Goal: Task Accomplishment & Management: Manage account settings

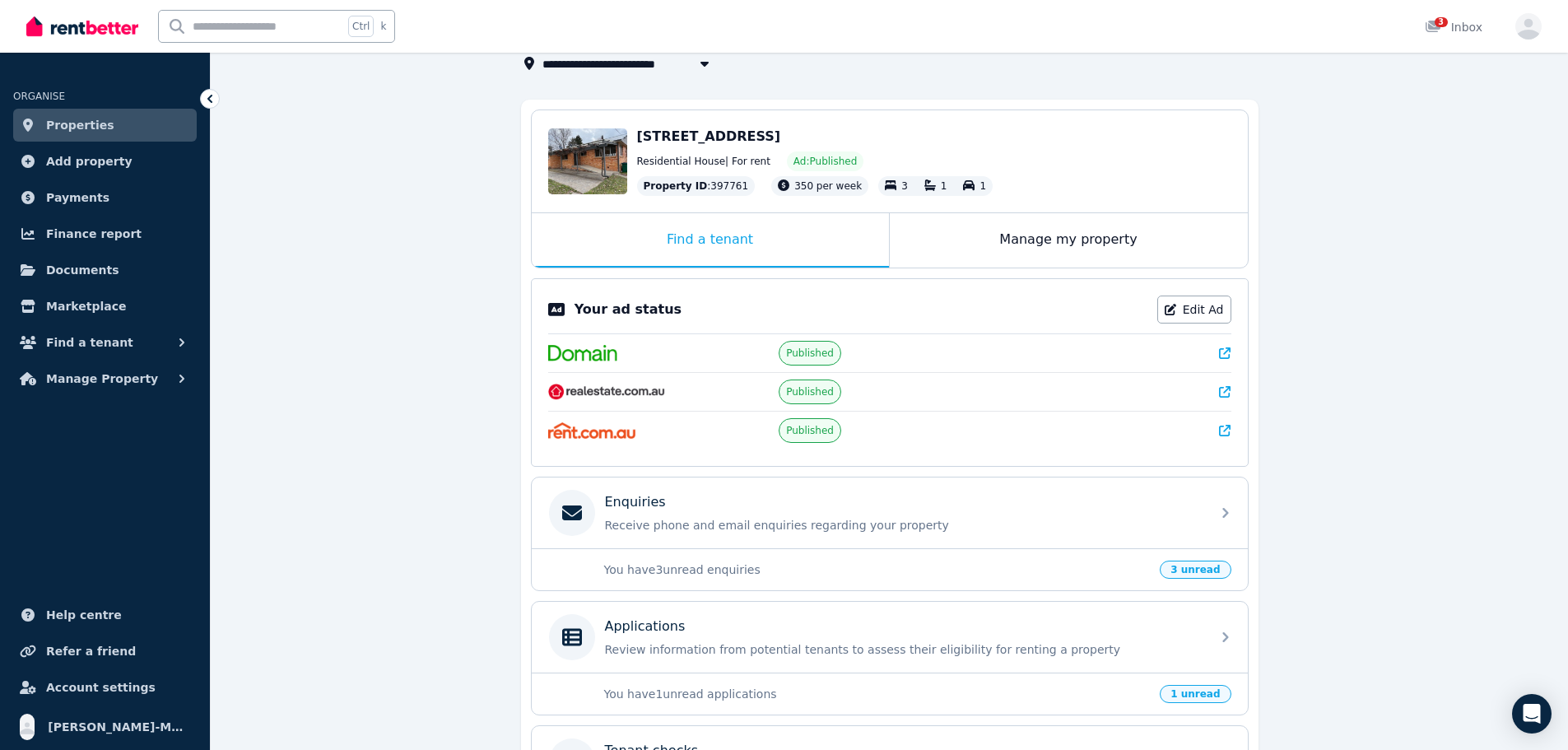
scroll to position [165, 0]
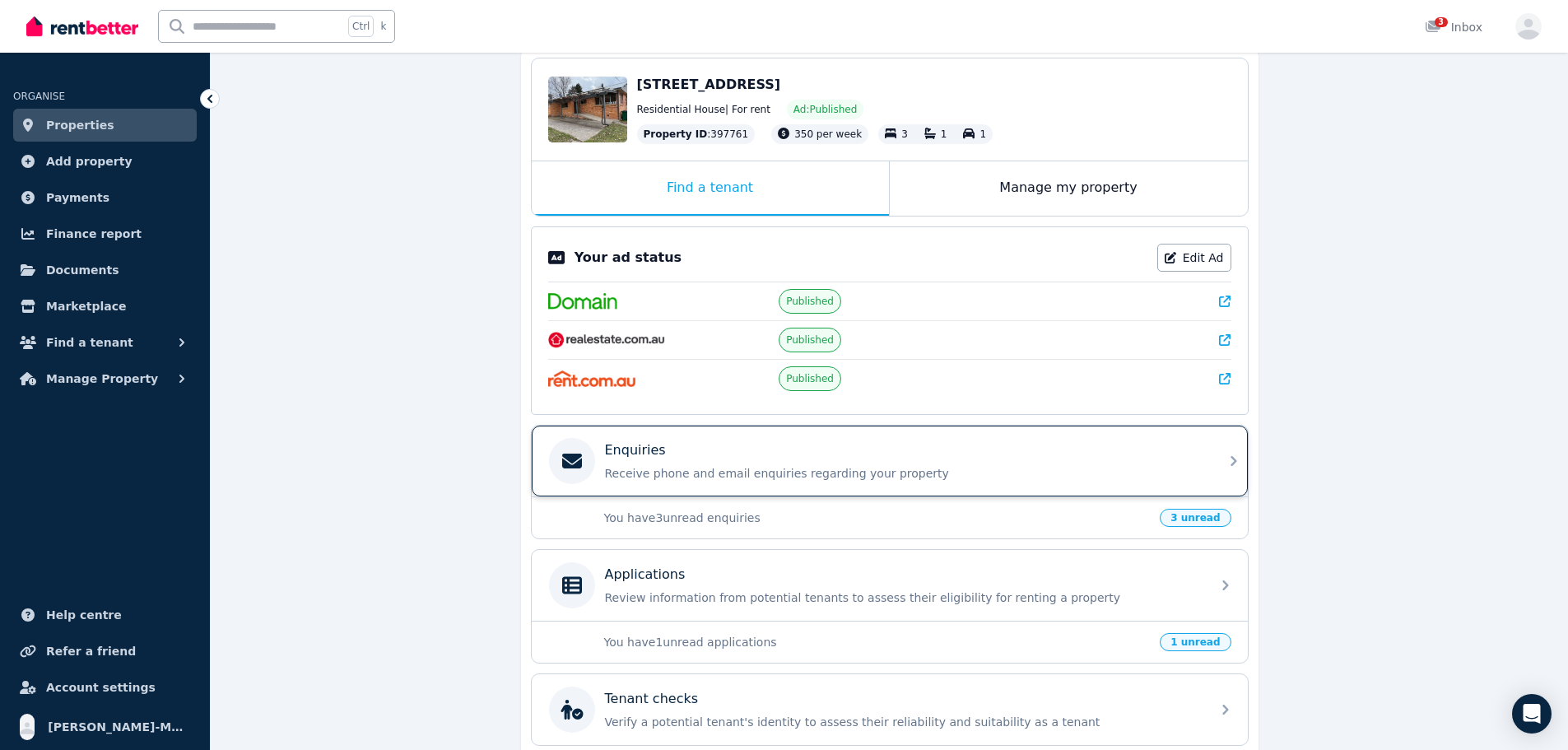
click at [872, 471] on p "Receive phone and email enquiries regarding your property" at bounding box center [902, 473] width 596 height 16
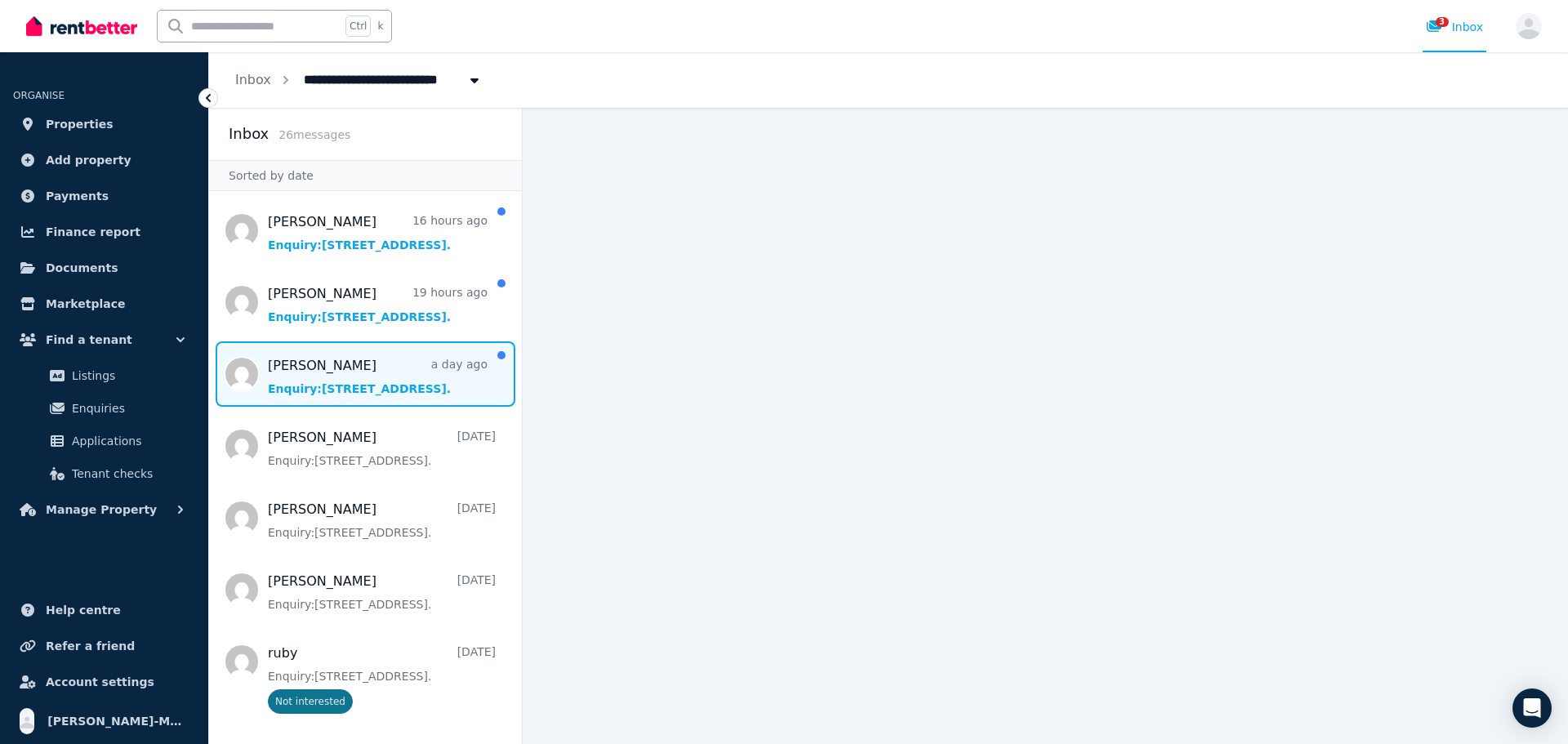
click at [399, 375] on span "Message list" at bounding box center [365, 374] width 313 height 65
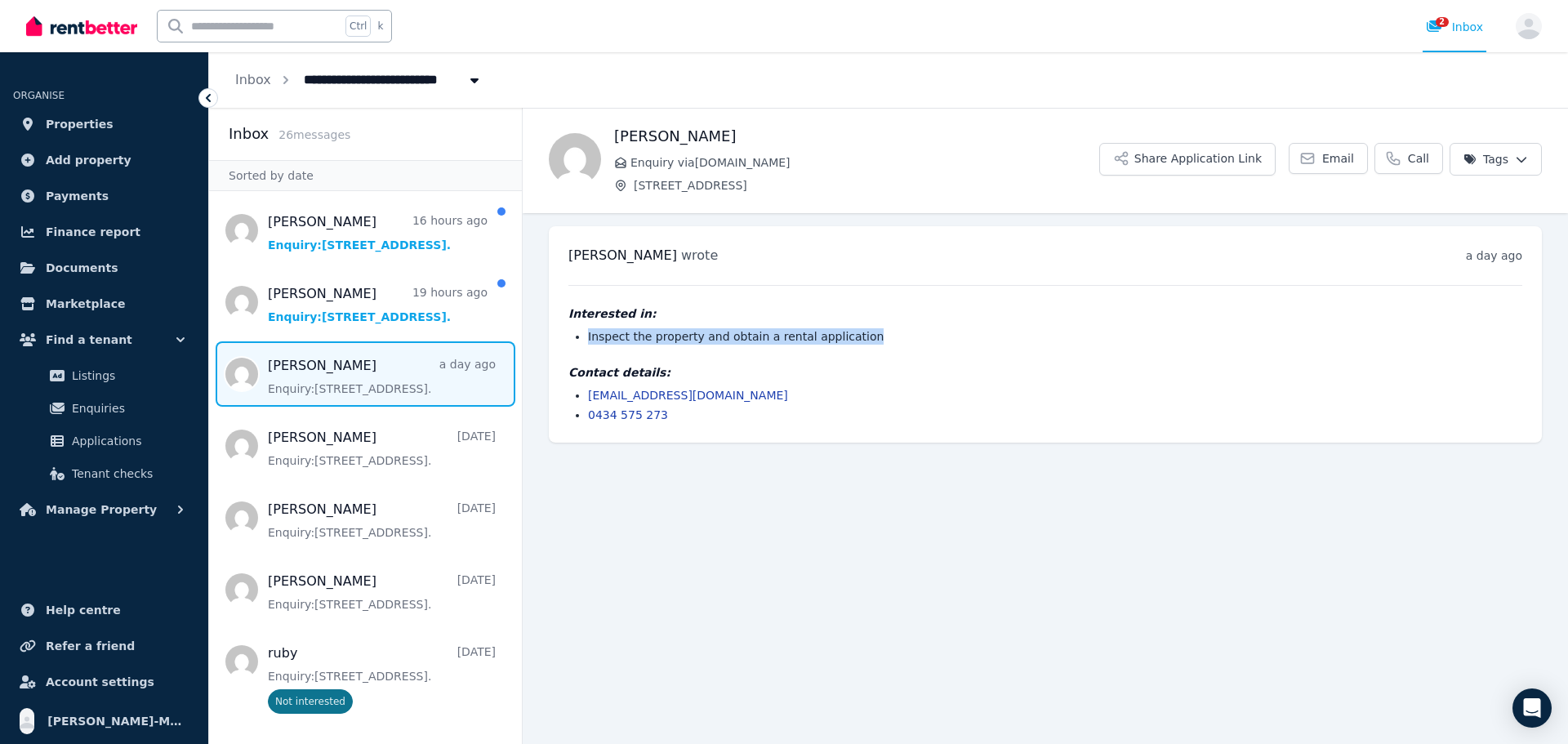
drag, startPoint x: 859, startPoint y: 336, endPoint x: 583, endPoint y: 331, distance: 276.0
click at [583, 331] on ul "Inspect the property and obtain a rental application" at bounding box center [1046, 336] width 954 height 16
click at [895, 334] on li "Inspect the property and obtain a rental application" at bounding box center [1055, 336] width 934 height 16
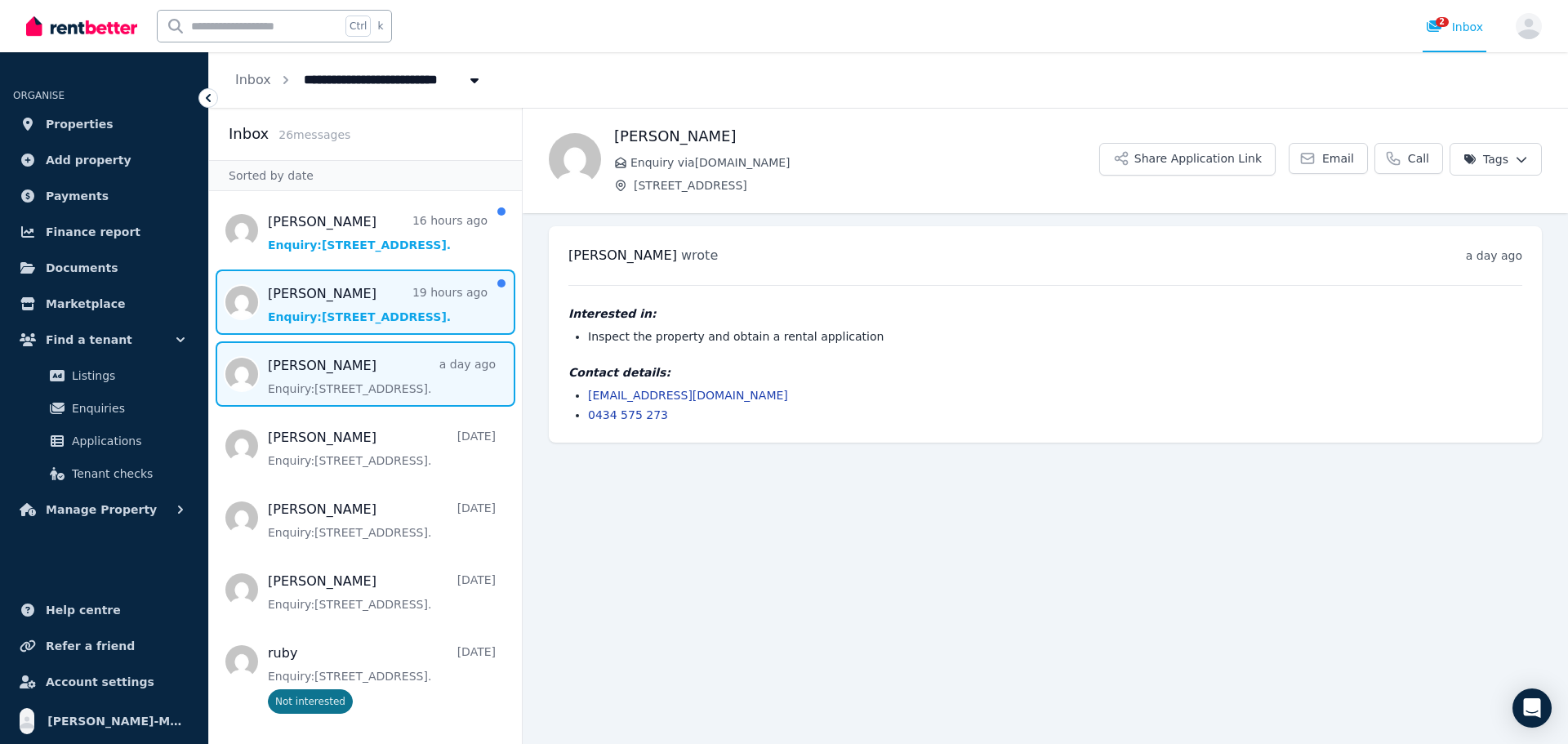
click at [381, 317] on span "Message list" at bounding box center [365, 302] width 313 height 65
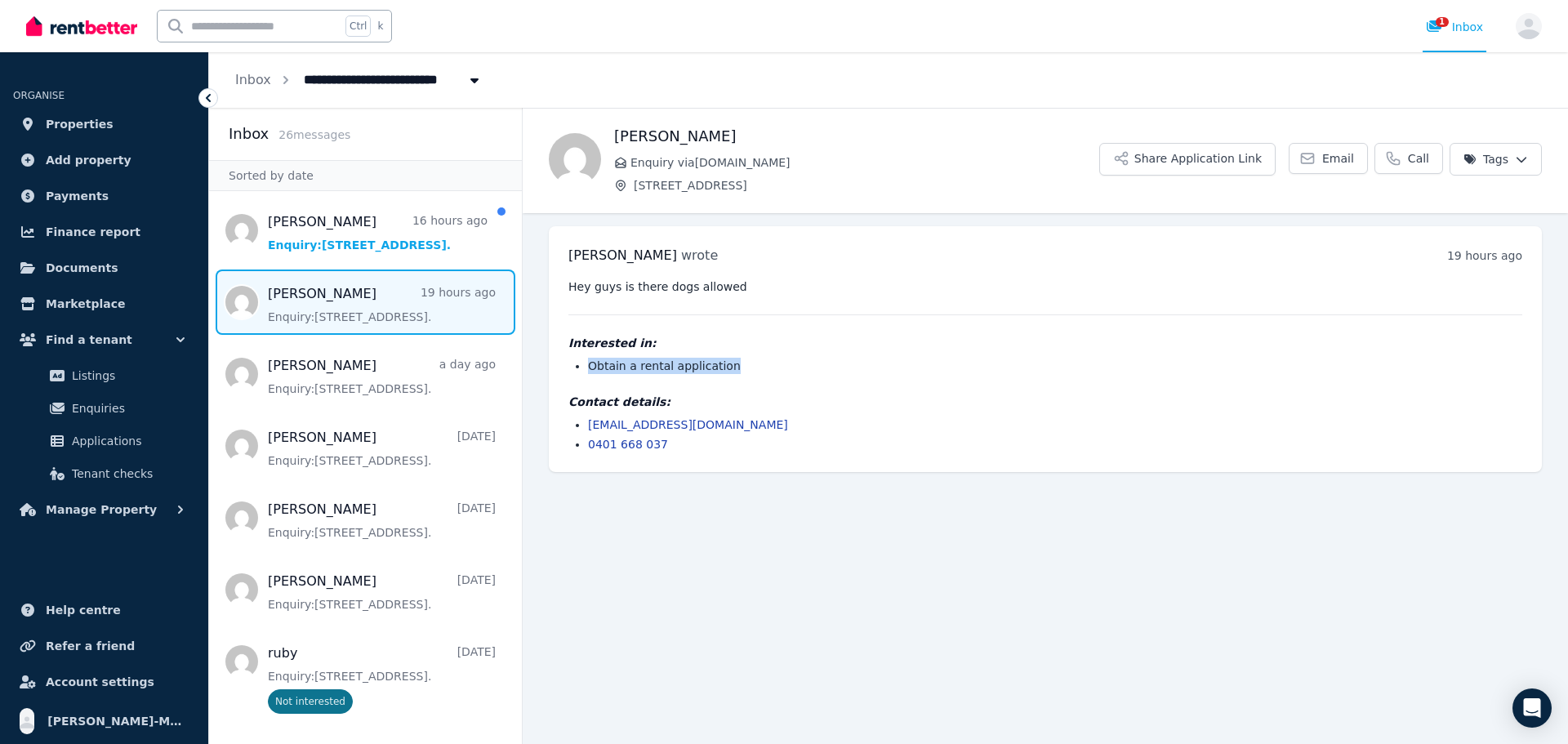
drag, startPoint x: 731, startPoint y: 363, endPoint x: 577, endPoint y: 362, distance: 154.0
click at [589, 362] on li "Obtain a rental application" at bounding box center [1055, 365] width 934 height 16
click at [810, 355] on div "Interested in: Obtain a rental application" at bounding box center [1046, 354] width 954 height 39
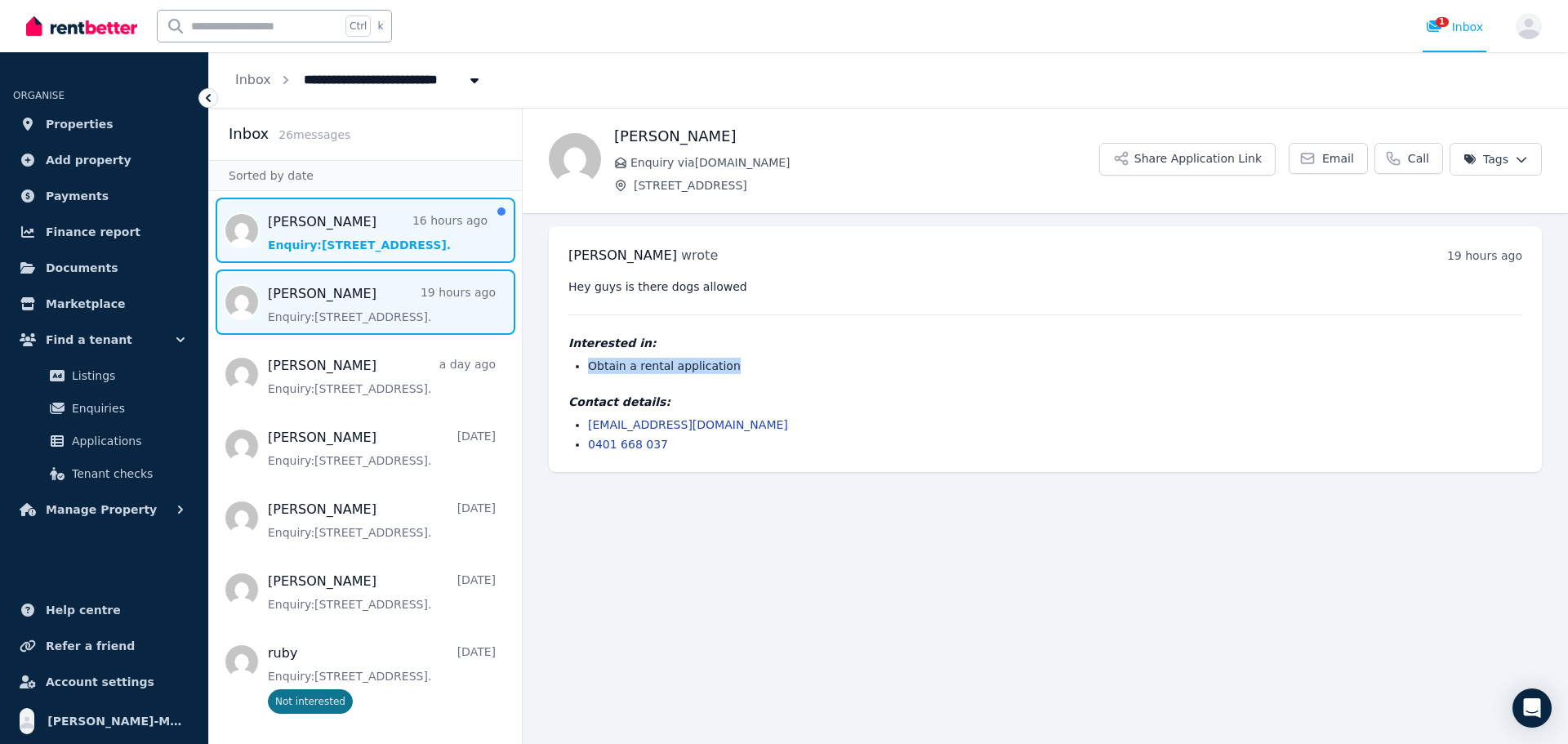
click at [344, 248] on span "Message list" at bounding box center [365, 230] width 313 height 65
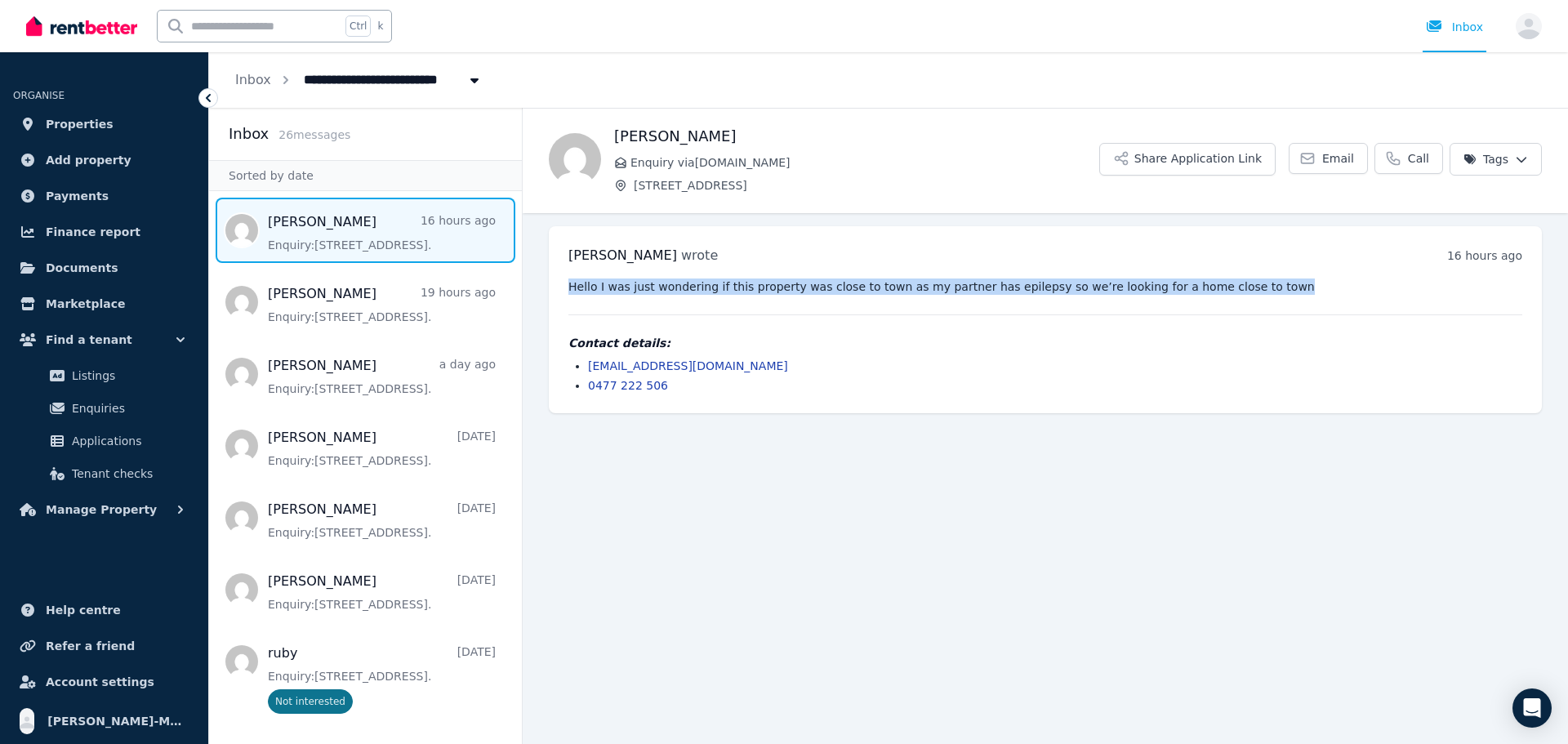
drag, startPoint x: 1238, startPoint y: 292, endPoint x: 567, endPoint y: 290, distance: 671.0
click at [567, 290] on div "[PERSON_NAME] wrote 16 hours ago 6:04 pm on [DATE] Hello I was just wondering i…" at bounding box center [1046, 320] width 994 height 187
click at [1251, 281] on pre "Hello I was just wondering if this property was close to town as my partner has…" at bounding box center [1046, 286] width 954 height 16
drag, startPoint x: 1234, startPoint y: 287, endPoint x: 572, endPoint y: 281, distance: 662.0
click at [572, 281] on pre "Hello I was just wondering if this property was close to town as my partner has…" at bounding box center [1046, 286] width 954 height 16
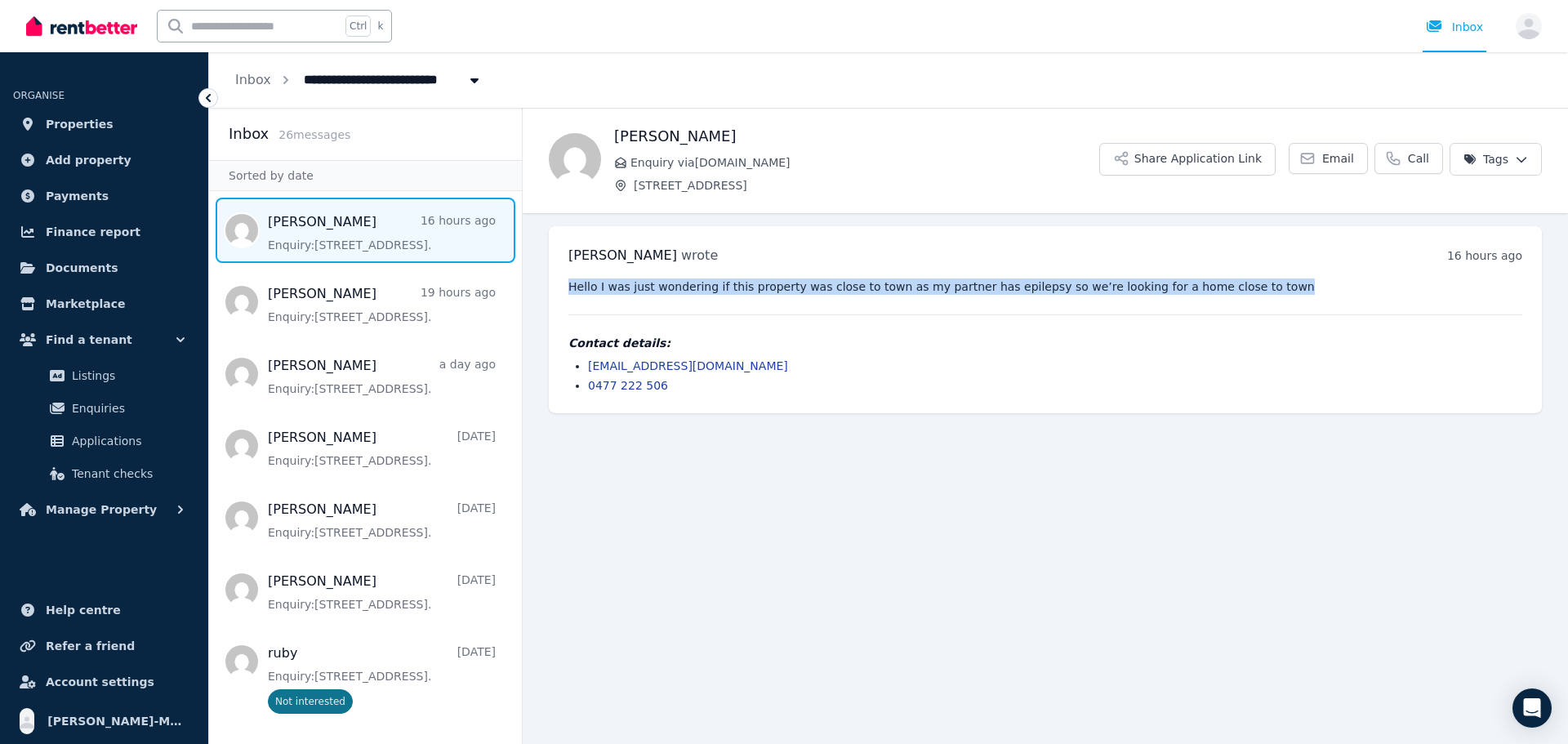
click at [1233, 283] on pre "Hello I was just wondering if this property was close to town as my partner has…" at bounding box center [1046, 286] width 954 height 16
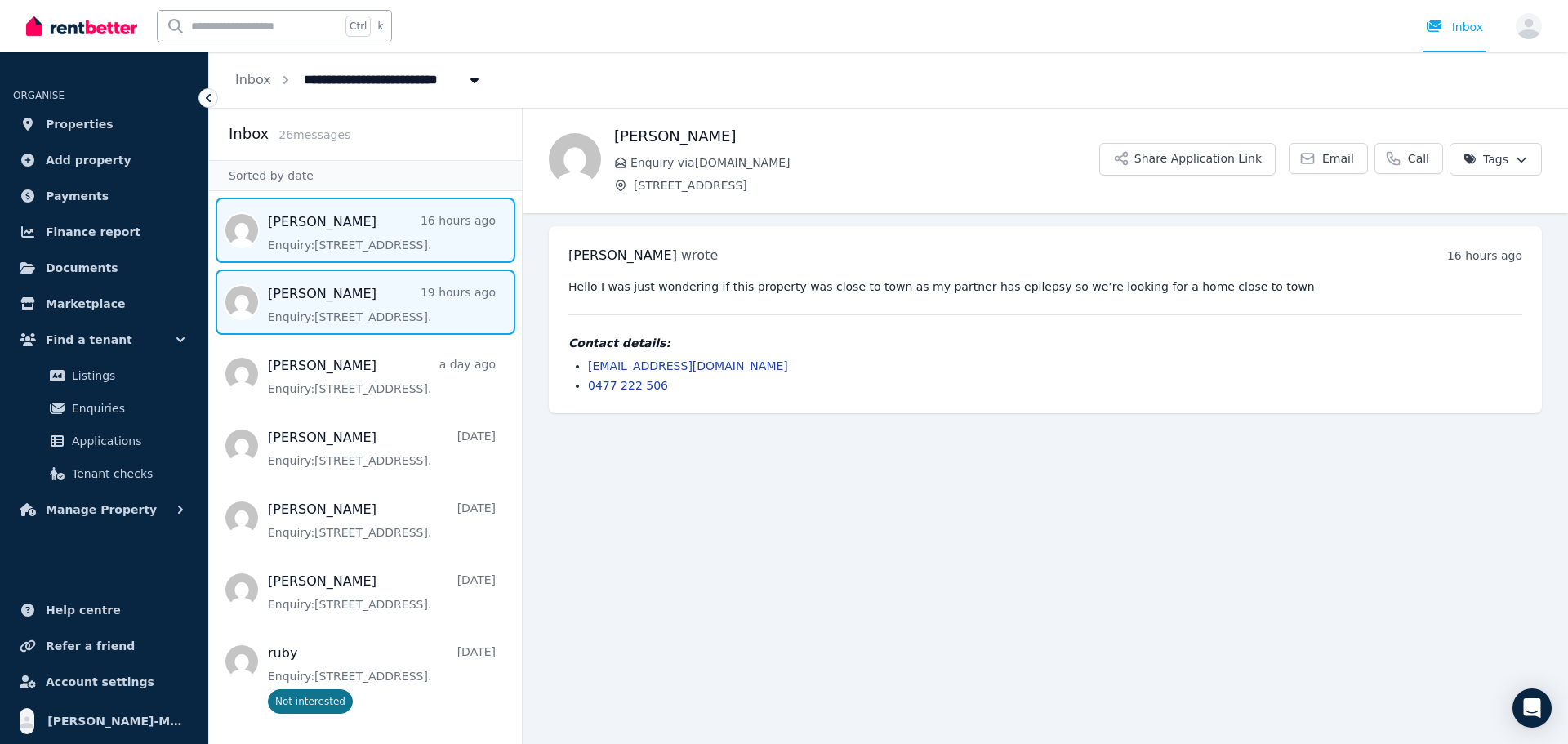
click at [411, 308] on span "Message list" at bounding box center [365, 302] width 313 height 65
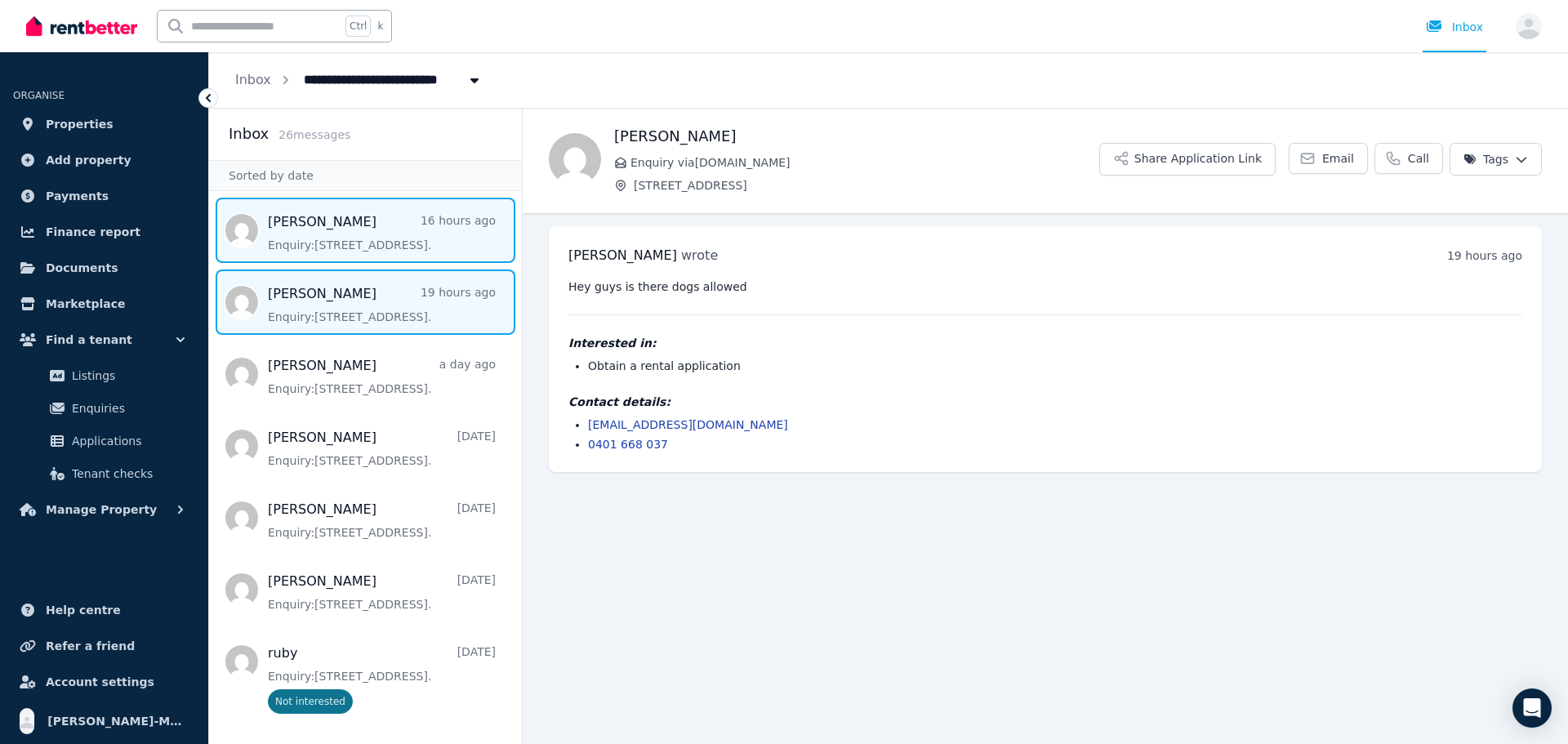
click at [412, 254] on span "Message list" at bounding box center [365, 230] width 313 height 65
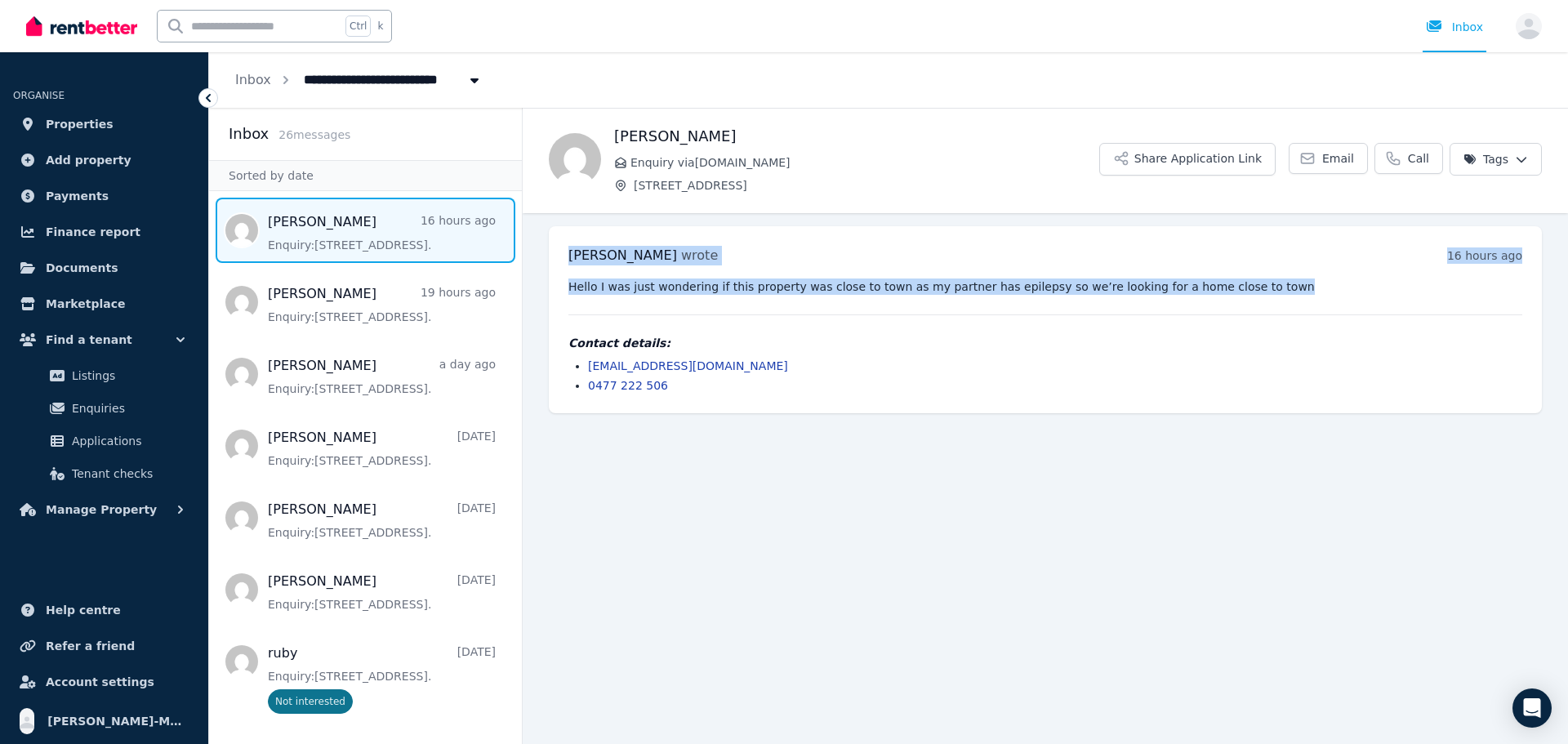
drag, startPoint x: 1237, startPoint y: 287, endPoint x: 570, endPoint y: 256, distance: 667.7
click at [570, 256] on div "[PERSON_NAME] wrote 16 hours ago 6:04 pm on [DATE] Hello I was just wondering i…" at bounding box center [1046, 320] width 994 height 187
click at [1251, 275] on div "[PERSON_NAME] wrote 16 hours ago 6:04 pm on [DATE] Hello I was just wondering i…" at bounding box center [1046, 320] width 994 height 187
click at [1255, 292] on pre "Hello I was just wondering if this property was close to town as my partner has…" at bounding box center [1046, 286] width 954 height 16
click at [1267, 292] on pre "Hello I was just wondering if this property was close to town as my partner has…" at bounding box center [1046, 286] width 954 height 16
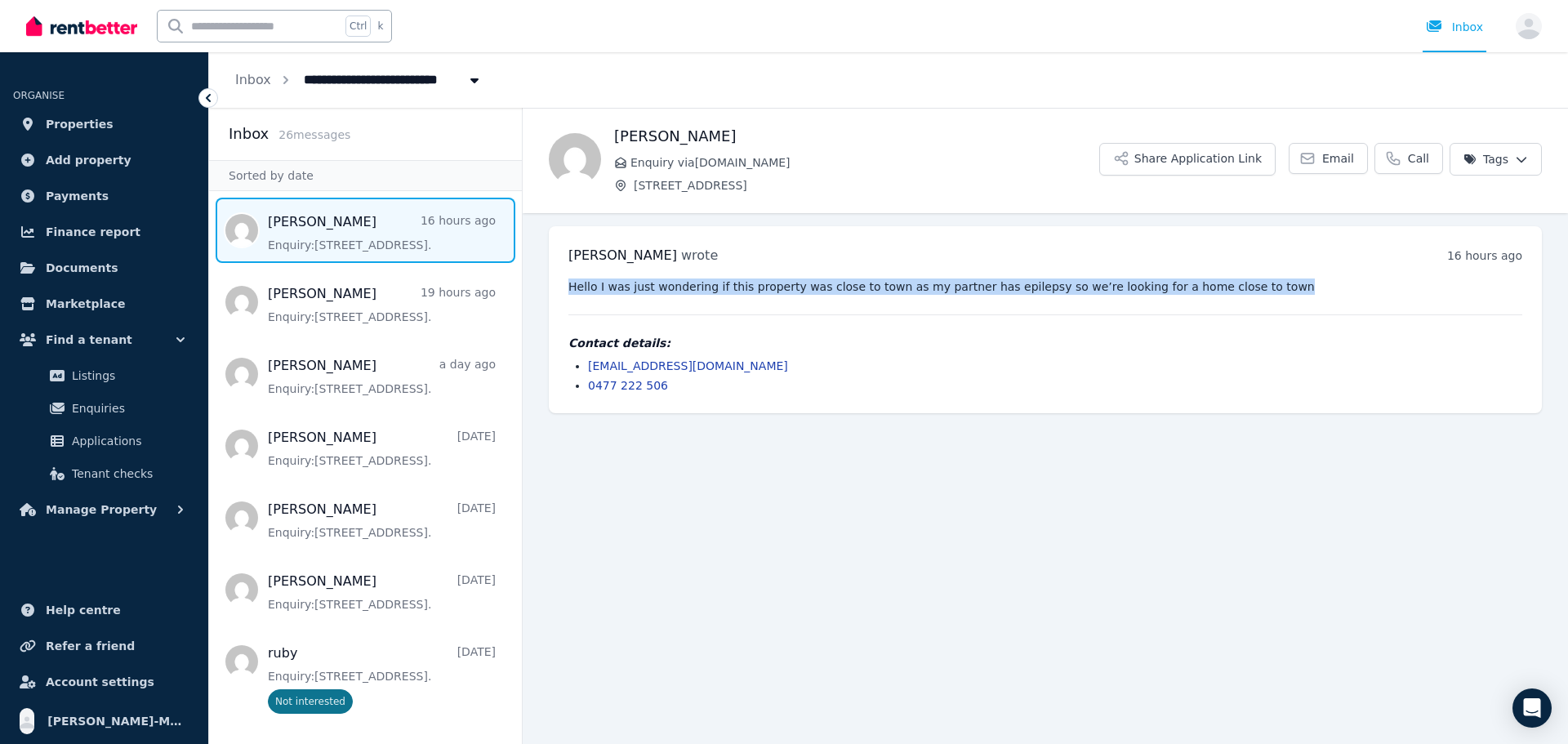
click at [1268, 292] on pre "Hello I was just wondering if this property was close to town as my partner has…" at bounding box center [1046, 286] width 954 height 16
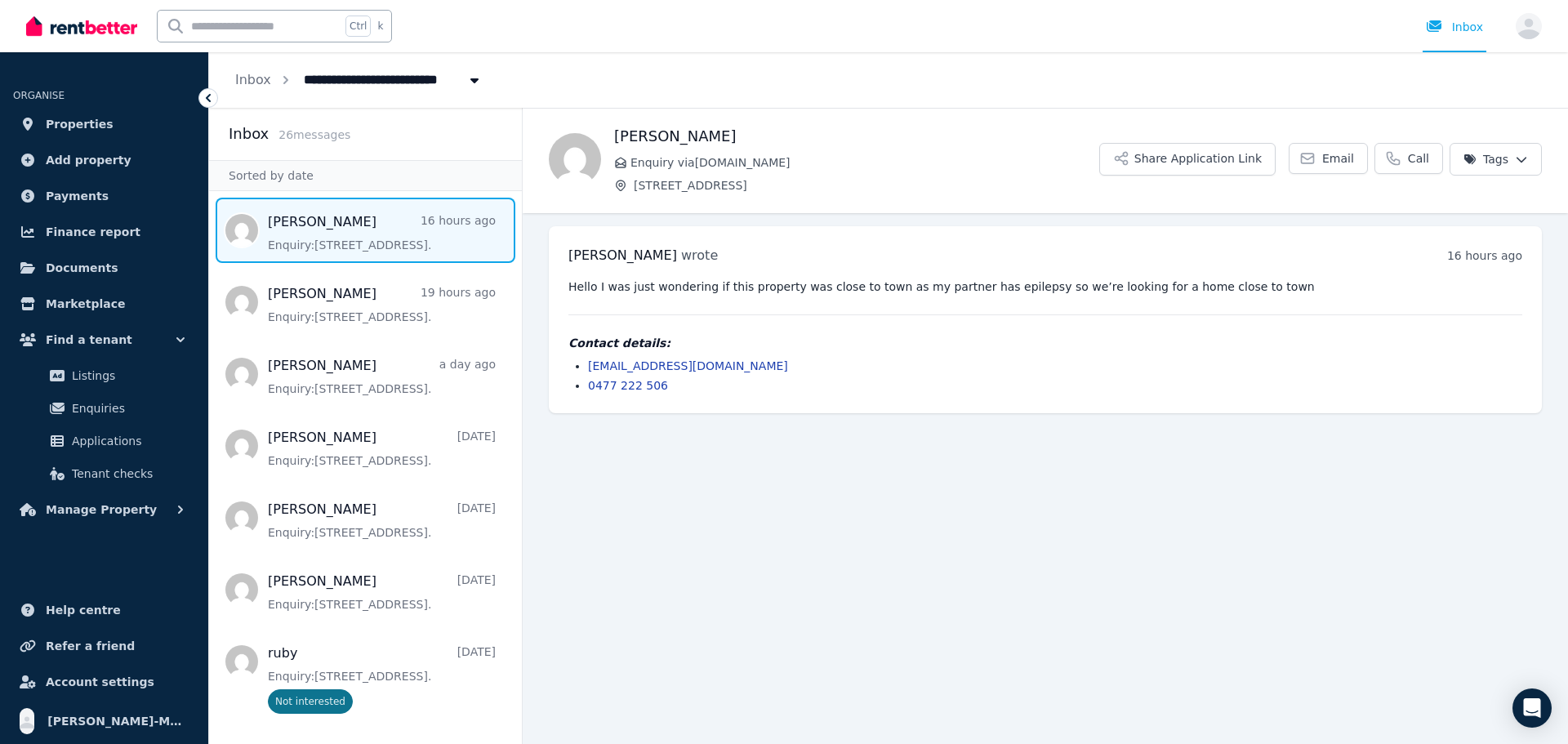
click at [1160, 285] on pre "Hello I was just wondering if this property was close to town as my partner has…" at bounding box center [1046, 286] width 954 height 16
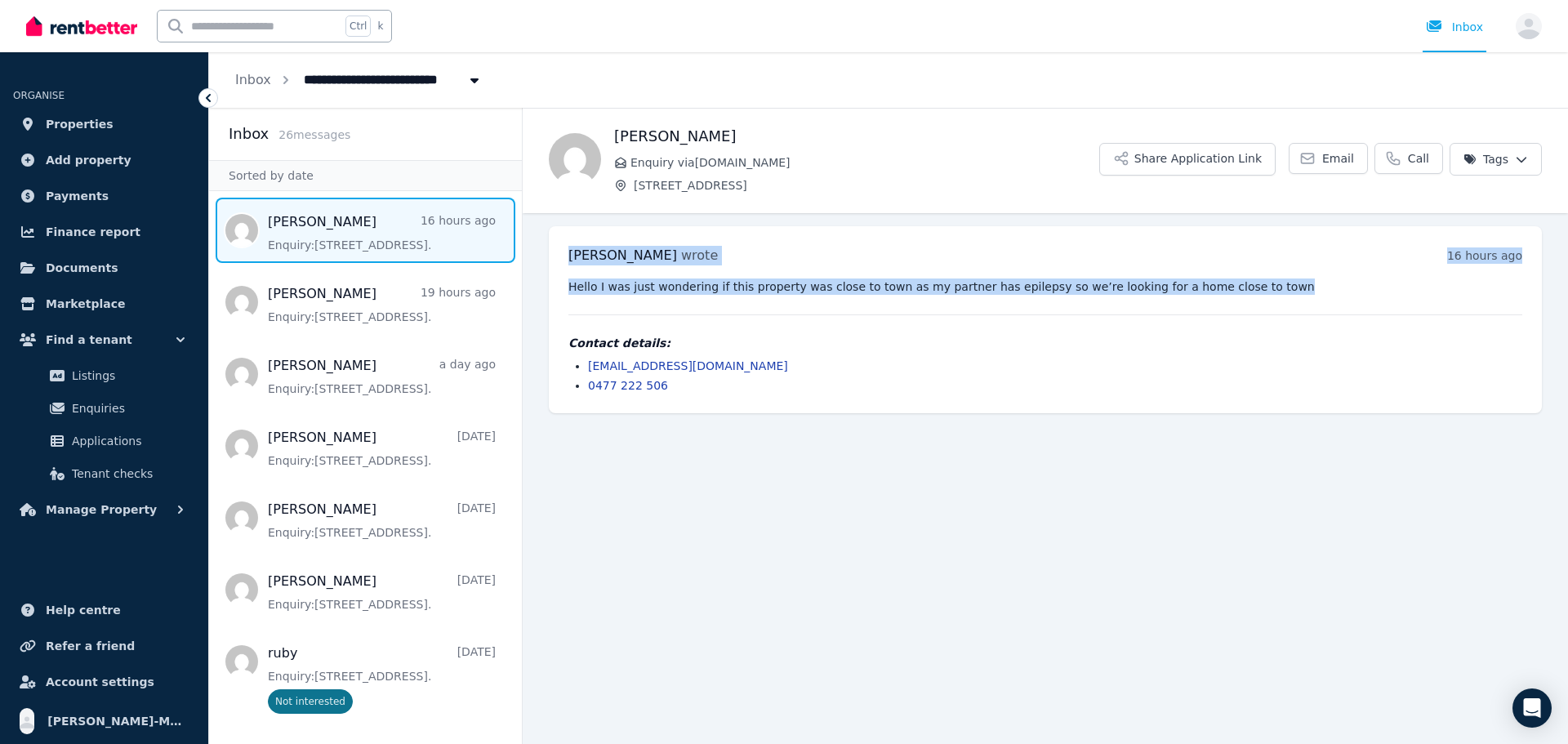
drag, startPoint x: 1223, startPoint y: 289, endPoint x: 561, endPoint y: 253, distance: 663.0
click at [561, 253] on div "[PERSON_NAME] wrote 16 hours ago 6:04 pm on [DATE] Hello I was just wondering i…" at bounding box center [1046, 320] width 994 height 187
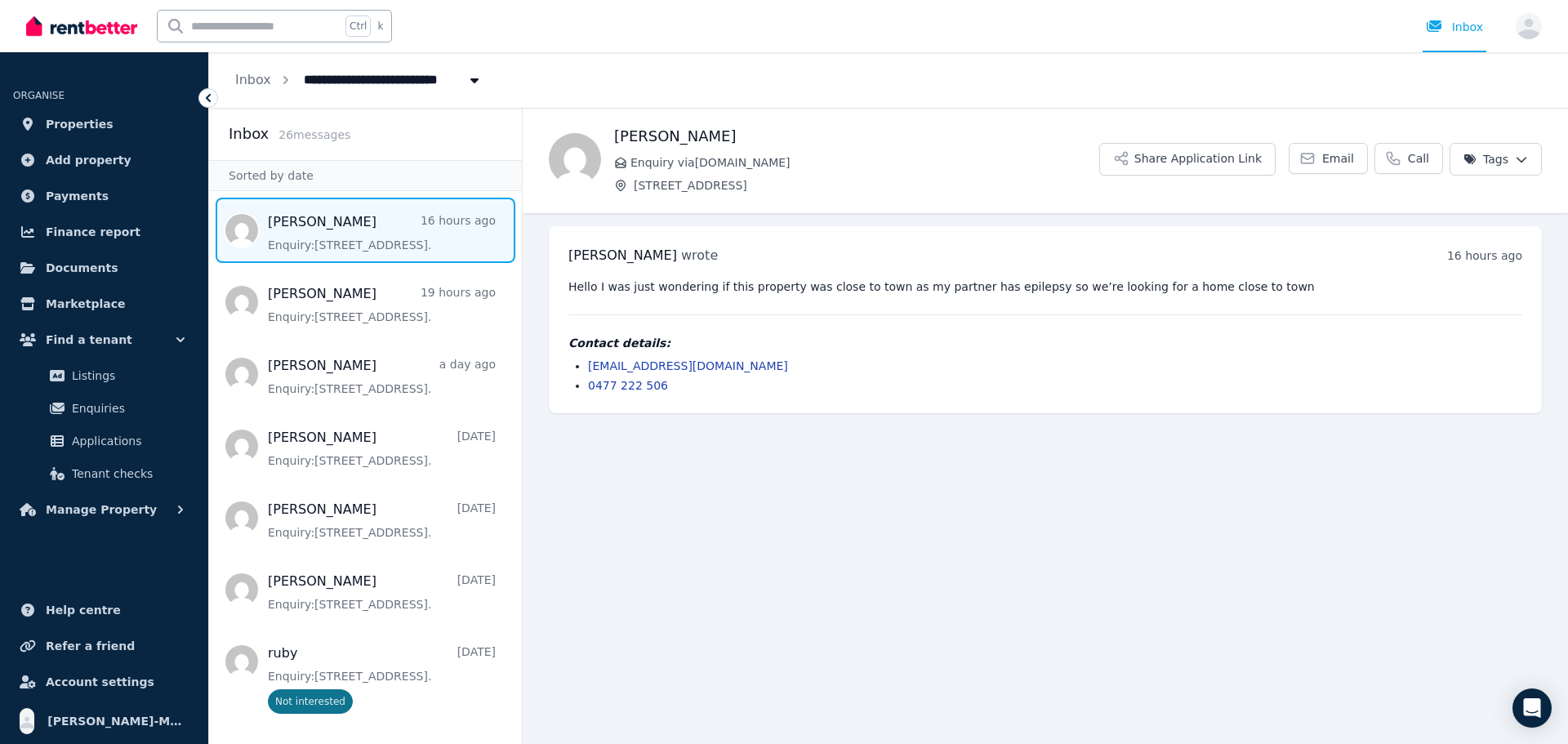
click at [1012, 328] on div "Hello I was just wondering if this property was close to town as my partner has…" at bounding box center [1046, 336] width 954 height 115
click at [1245, 293] on pre "Hello I was just wondering if this property was close to town as my partner has…" at bounding box center [1046, 286] width 954 height 16
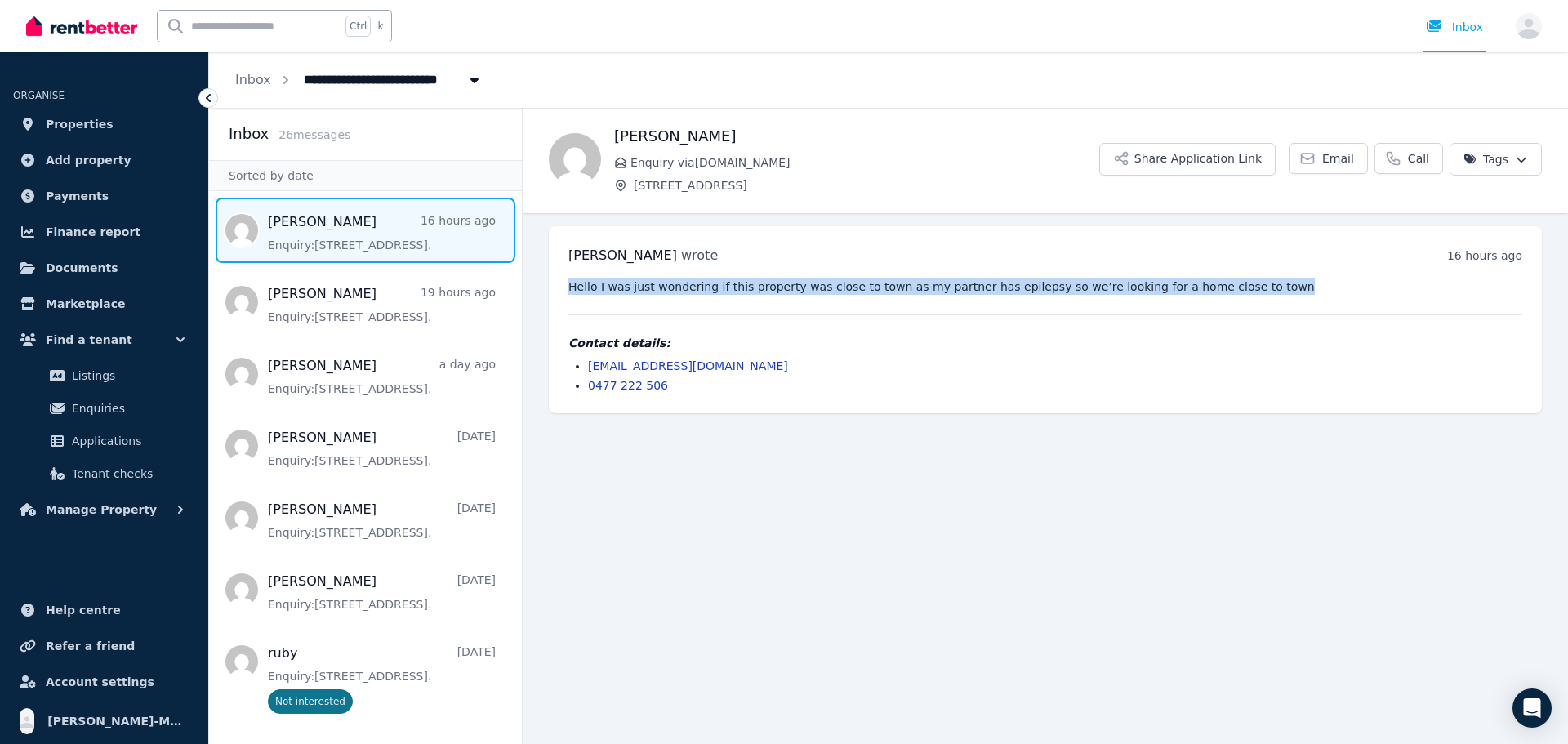
drag, startPoint x: 1236, startPoint y: 286, endPoint x: 571, endPoint y: 271, distance: 665.2
click at [571, 271] on div "[PERSON_NAME] wrote 16 hours ago 6:04 pm on [DATE] Hello I was just wondering i…" at bounding box center [1046, 320] width 994 height 187
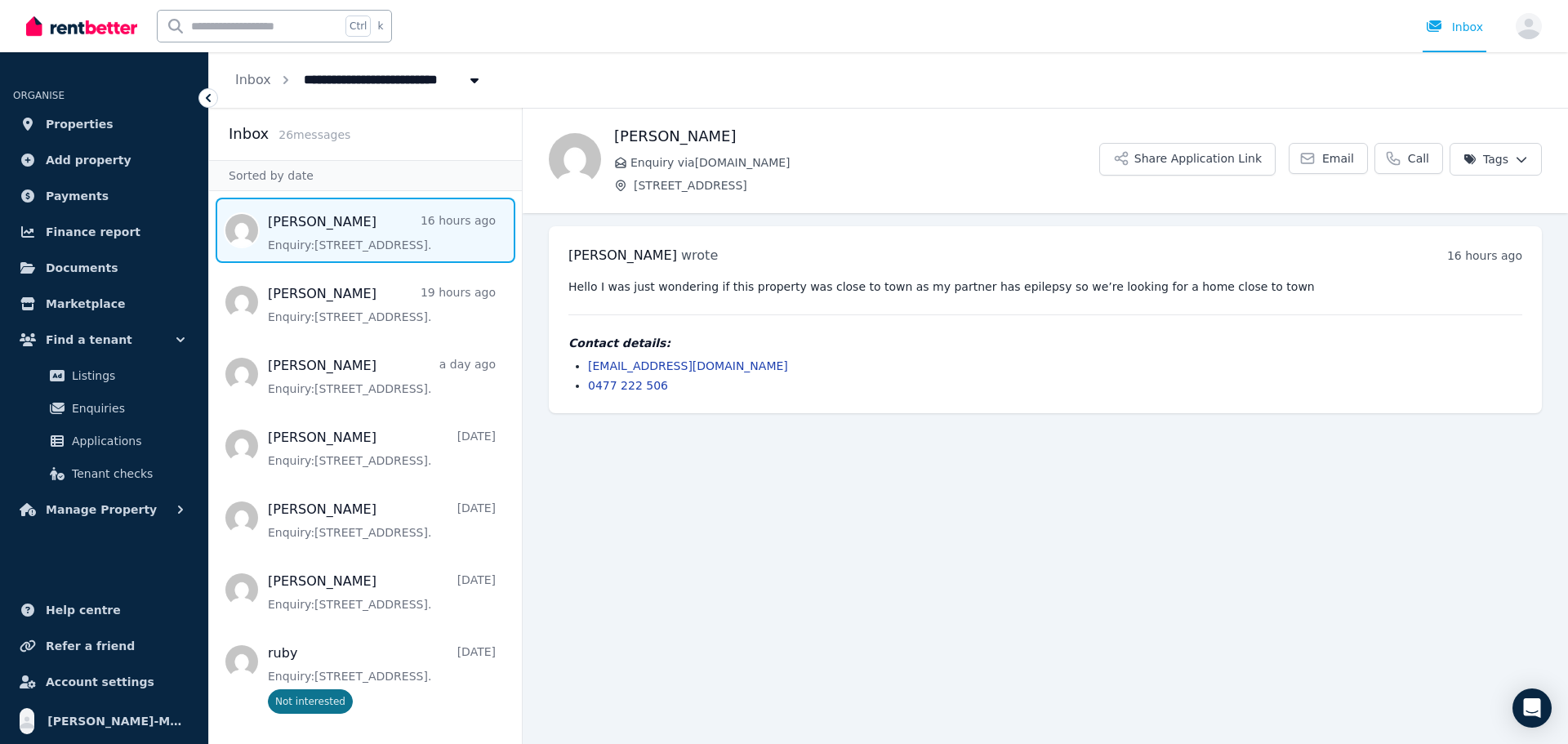
click at [1293, 295] on div "Hello I was just wondering if this property was close to town as my partner has…" at bounding box center [1046, 336] width 954 height 115
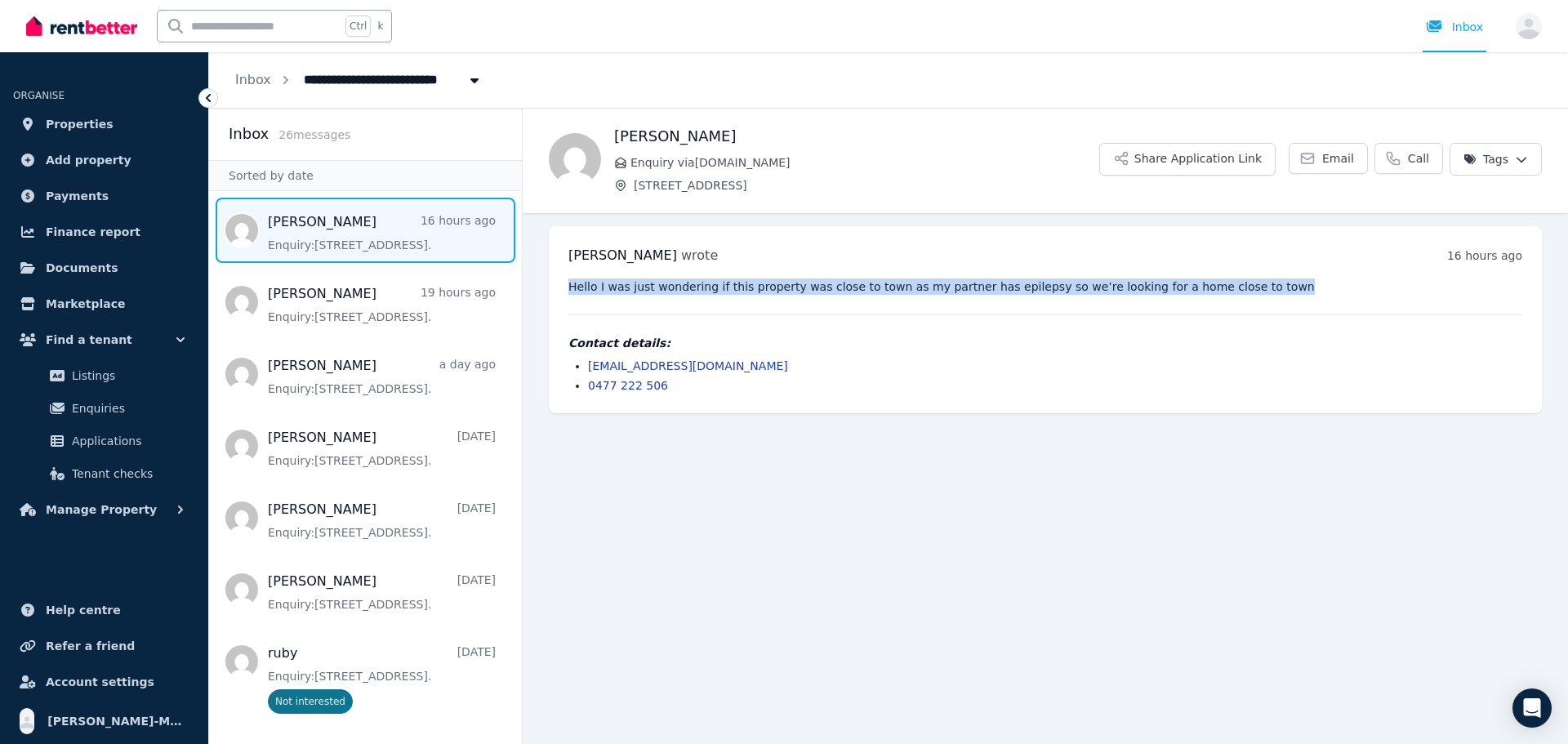
drag, startPoint x: 1232, startPoint y: 287, endPoint x: 567, endPoint y: 281, distance: 665.0
click at [567, 281] on div "[PERSON_NAME] wrote 16 hours ago 6:04 pm on [DATE] Hello I was just wondering i…" at bounding box center [1046, 320] width 994 height 187
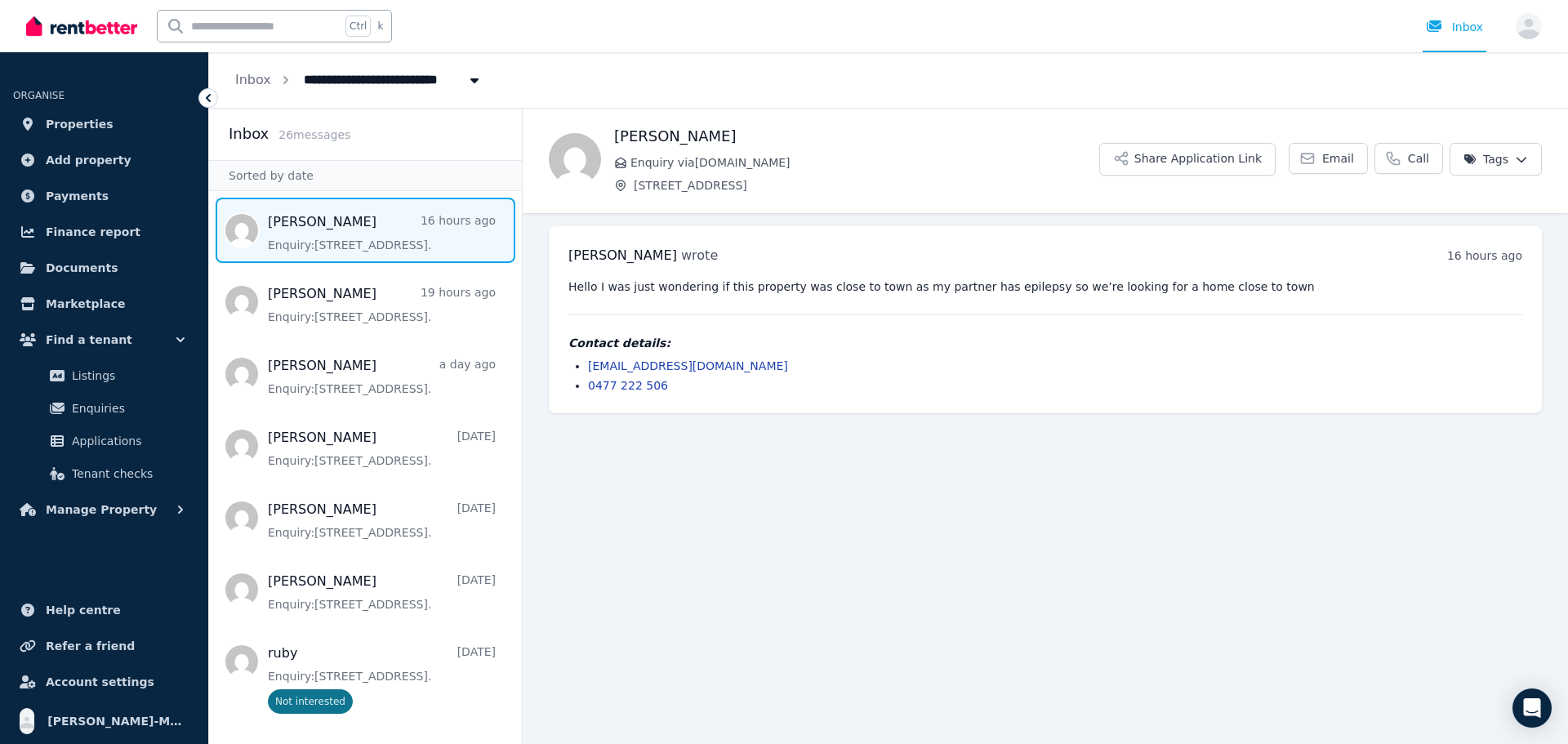
click at [884, 256] on div "[PERSON_NAME] wrote 16 hours ago 6:04 pm on [DATE]" at bounding box center [1046, 256] width 954 height 20
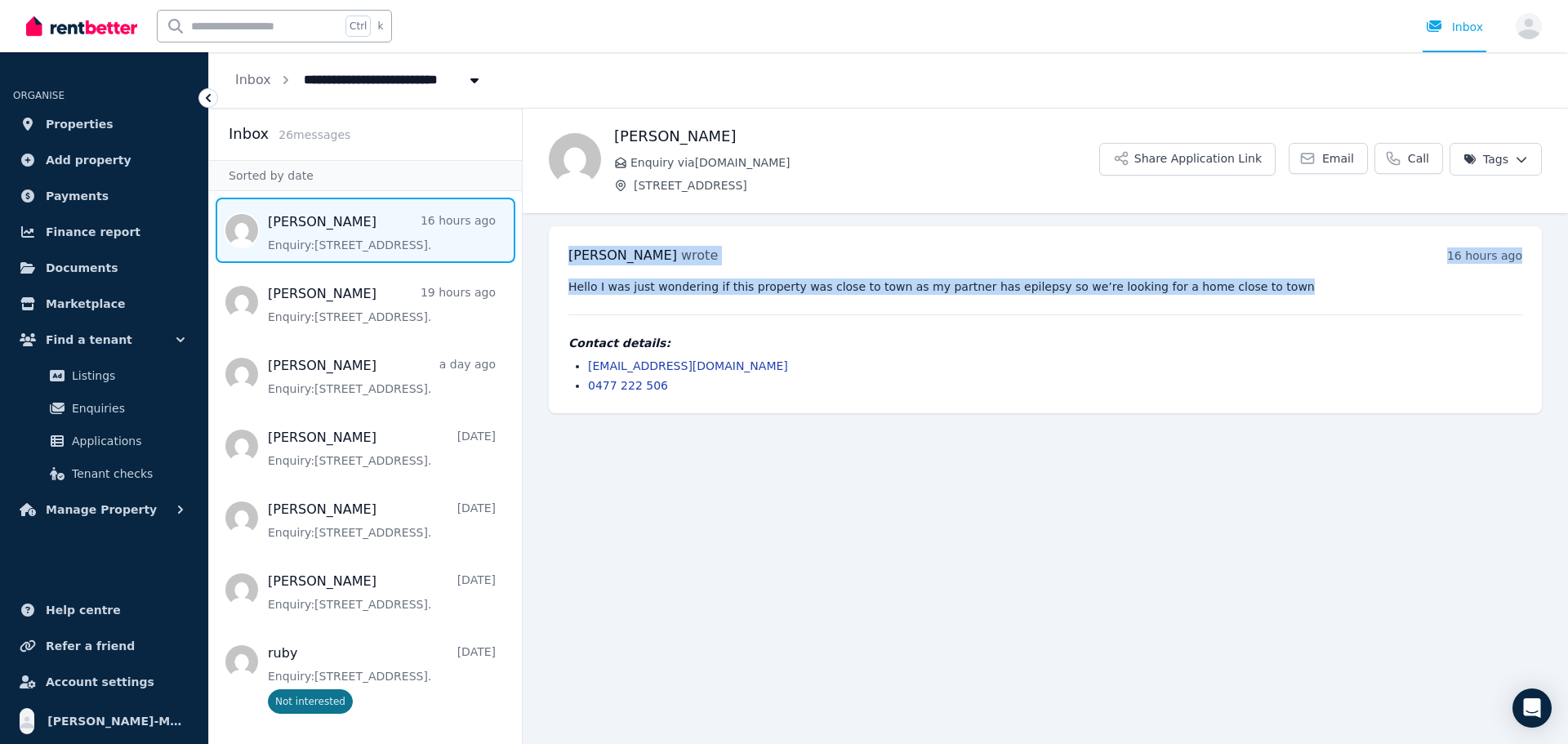
drag, startPoint x: 1227, startPoint y: 284, endPoint x: 553, endPoint y: 256, distance: 674.6
click at [553, 256] on div "[PERSON_NAME] wrote 16 hours ago 6:04 pm on [DATE] Hello I was just wondering i…" at bounding box center [1046, 320] width 994 height 187
click at [1263, 269] on div "[PERSON_NAME] wrote 16 hours ago 6:04 pm on [DATE] Hello I was just wondering i…" at bounding box center [1046, 320] width 994 height 187
drag, startPoint x: 1240, startPoint y: 289, endPoint x: 566, endPoint y: 257, distance: 674.8
click at [566, 257] on div "[PERSON_NAME] wrote 16 hours ago 6:04 pm on [DATE] Hello I was just wondering i…" at bounding box center [1046, 320] width 994 height 187
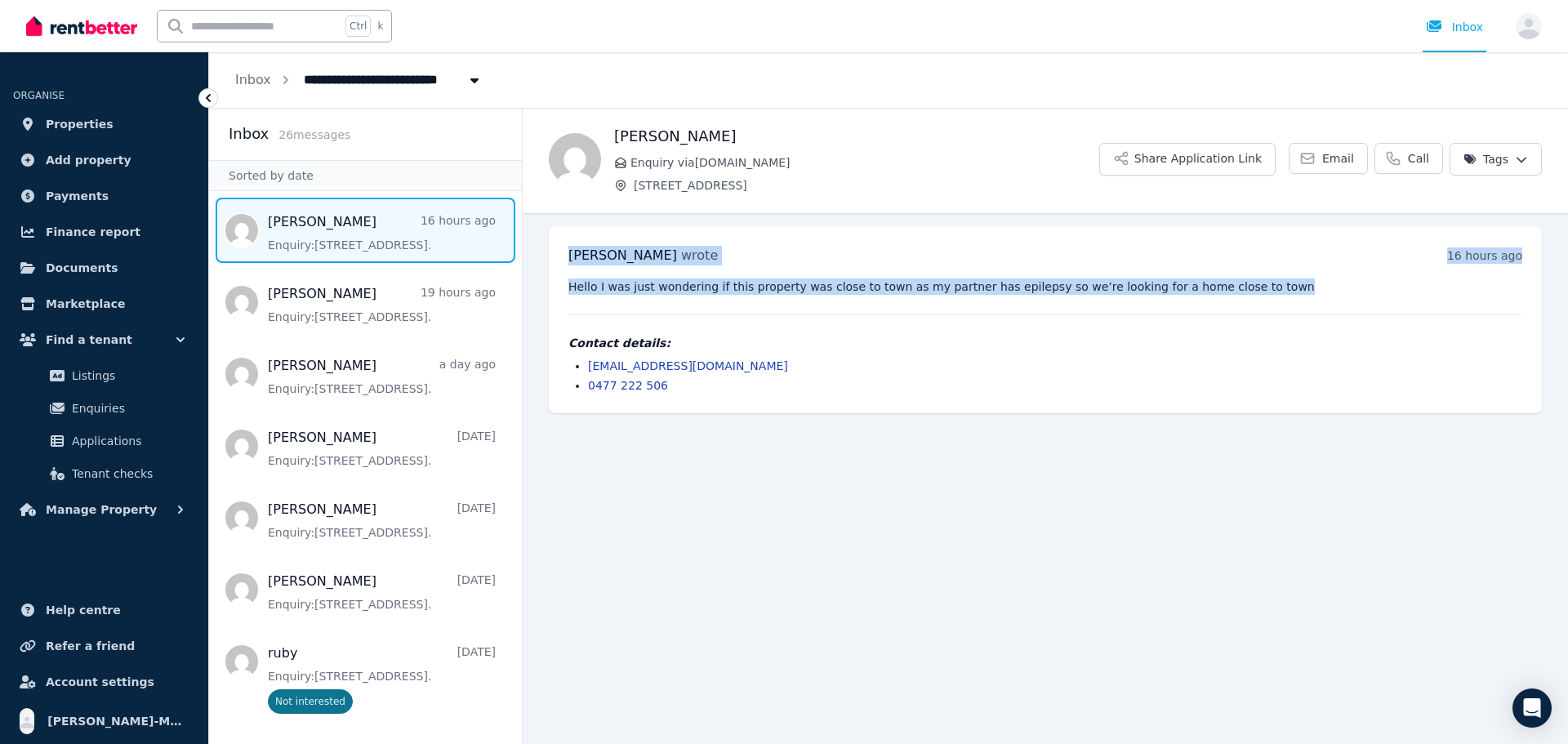
click at [1283, 283] on pre "Hello I was just wondering if this property was close to town as my partner has…" at bounding box center [1046, 286] width 954 height 16
drag, startPoint x: 1268, startPoint y: 289, endPoint x: 567, endPoint y: 256, distance: 701.8
click at [567, 256] on div "[PERSON_NAME] wrote 16 hours ago 6:04 pm on [DATE] Hello I was just wondering i…" at bounding box center [1046, 320] width 994 height 187
click at [1260, 288] on pre "Hello I was just wondering if this property was close to town as my partner has…" at bounding box center [1046, 286] width 954 height 16
drag, startPoint x: 1231, startPoint y: 289, endPoint x: 662, endPoint y: 238, distance: 571.3
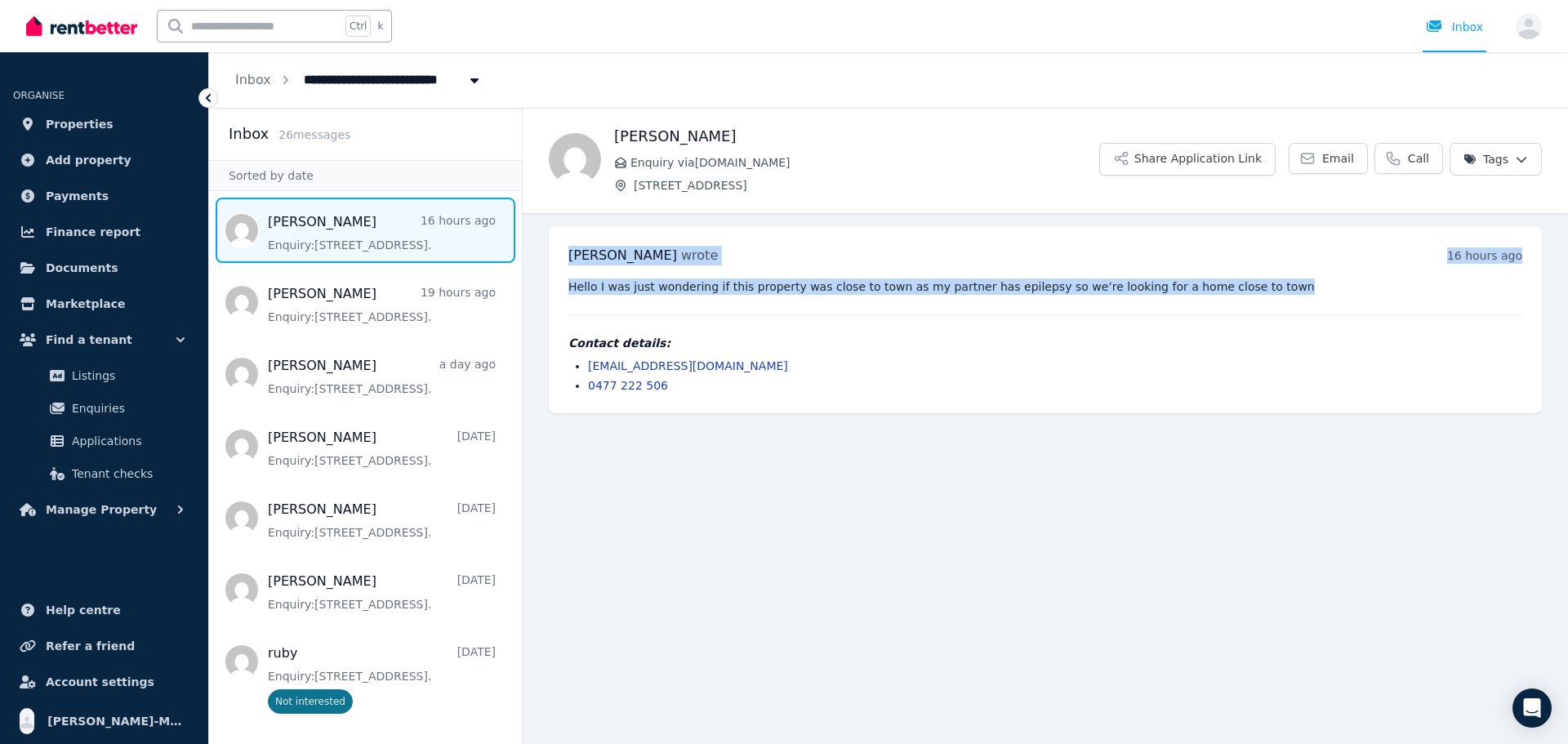
click at [568, 249] on div "[PERSON_NAME] wrote 16 hours ago 6:04 pm on [DATE] Hello I was just wondering i…" at bounding box center [1046, 320] width 994 height 187
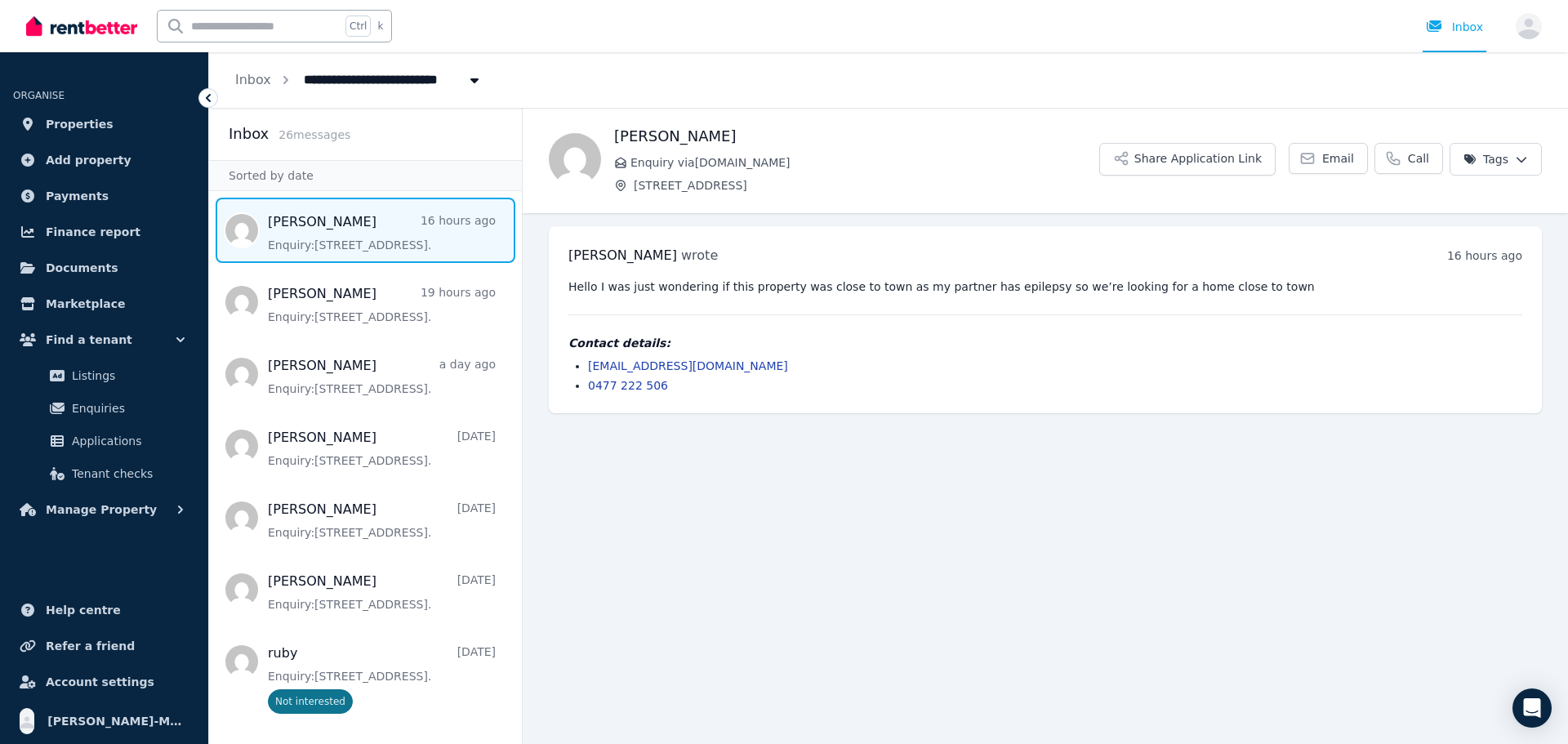
click at [1283, 298] on div "Hello I was just wondering if this property was close to town as my partner has…" at bounding box center [1046, 336] width 954 height 115
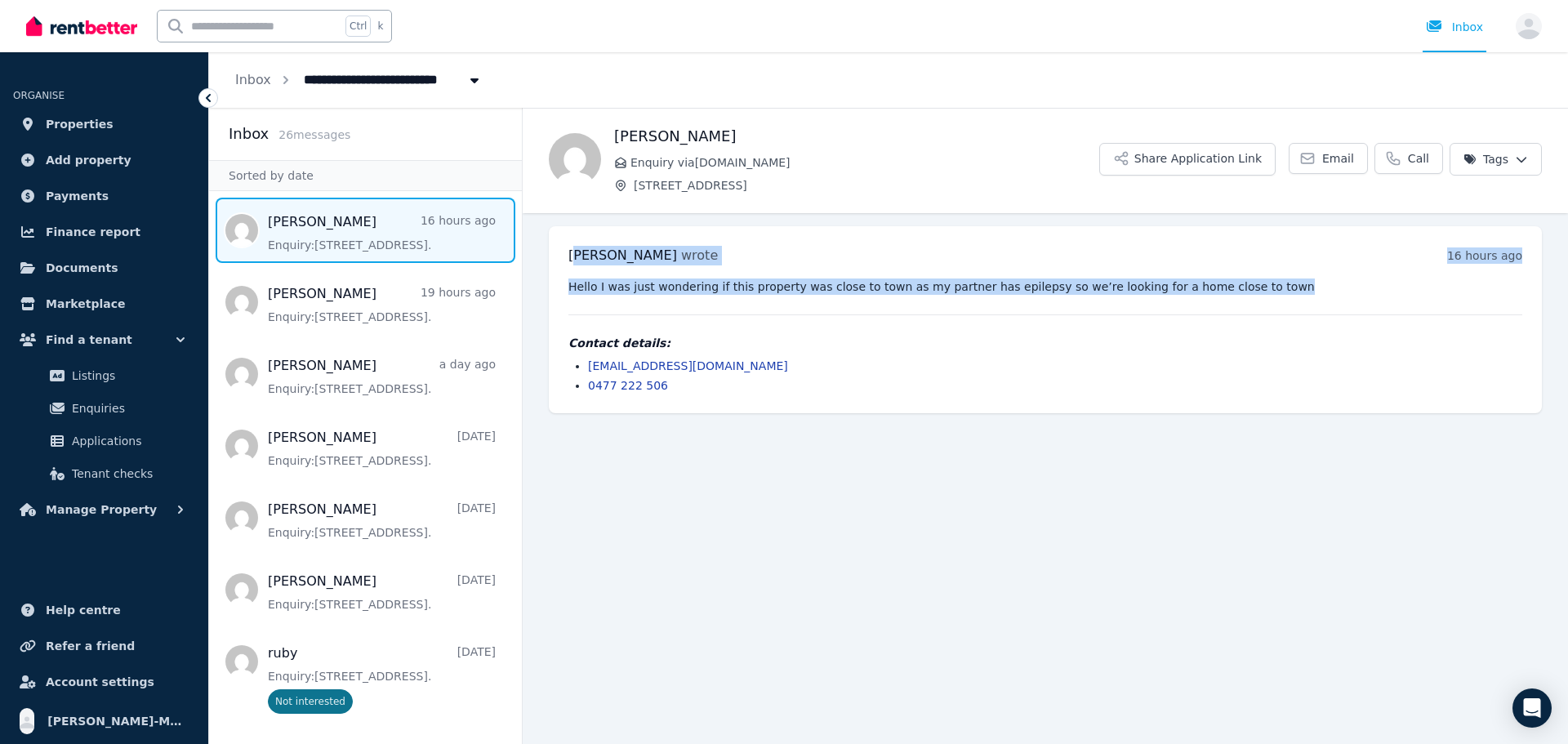
drag, startPoint x: 1239, startPoint y: 289, endPoint x: 576, endPoint y: 245, distance: 664.5
click at [576, 245] on div "[PERSON_NAME] wrote 16 hours ago 6:04 pm on [DATE] Hello I was just wondering i…" at bounding box center [1046, 320] width 994 height 187
click at [886, 261] on div "[PERSON_NAME] wrote 16 hours ago 6:04 pm on [DATE]" at bounding box center [1046, 256] width 954 height 20
drag, startPoint x: 1232, startPoint y: 289, endPoint x: 562, endPoint y: 277, distance: 670.1
click at [562, 277] on div "[PERSON_NAME] wrote 16 hours ago 6:04 pm on [DATE] Hello I was just wondering i…" at bounding box center [1046, 320] width 994 height 187
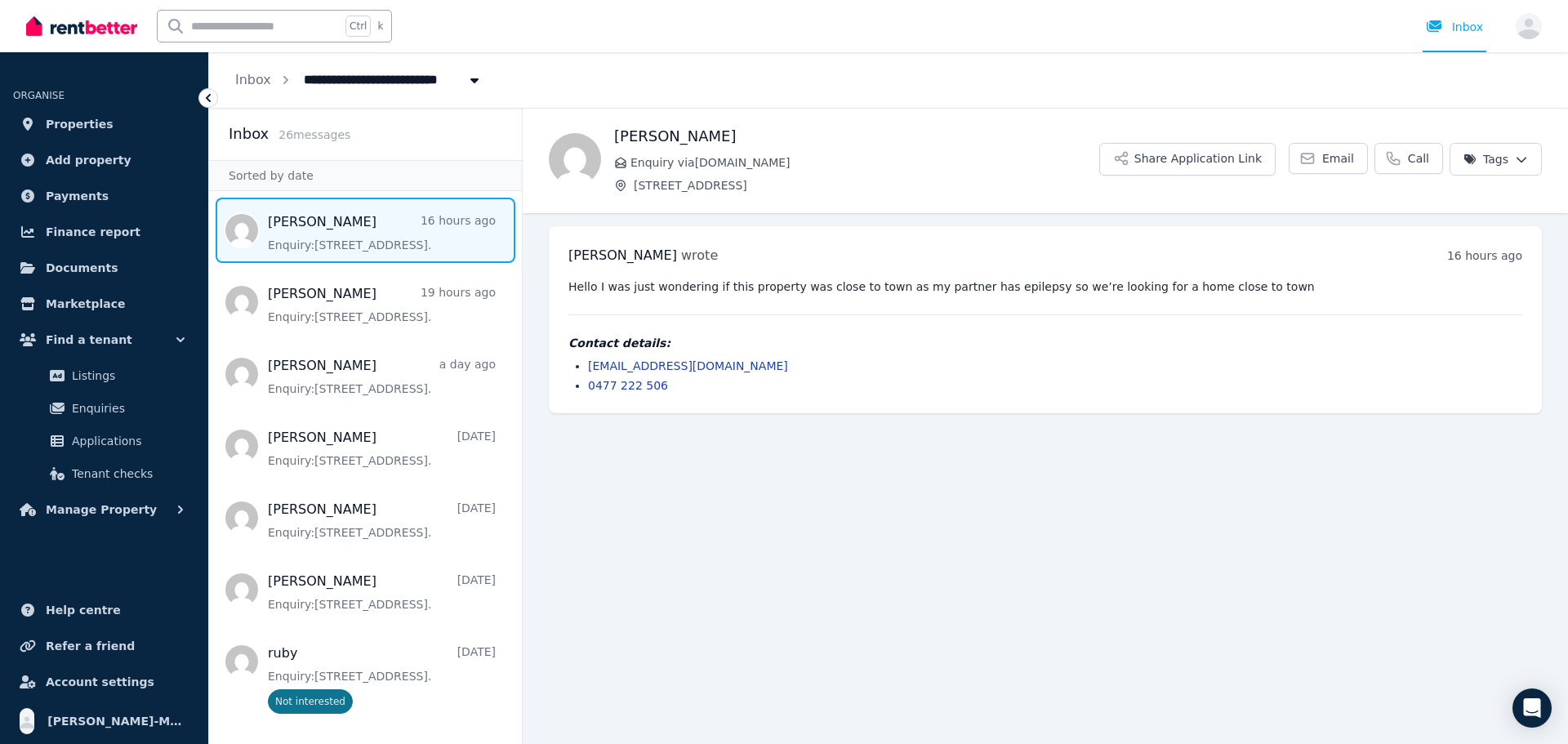
click at [1139, 313] on div "Hello I was just wondering if this property was close to town as my partner has…" at bounding box center [1046, 336] width 954 height 115
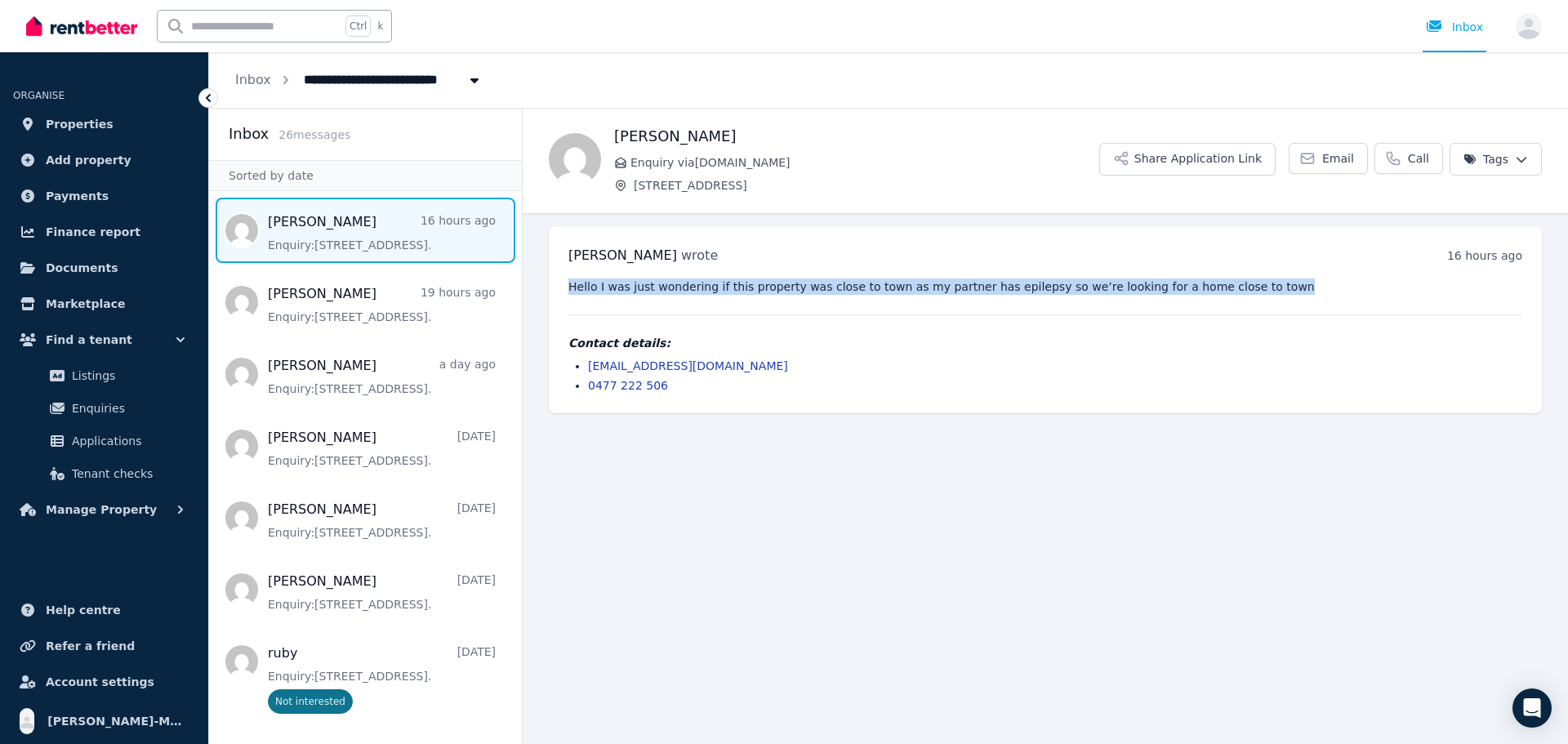
drag, startPoint x: 1227, startPoint y: 291, endPoint x: 564, endPoint y: 280, distance: 663.1
click at [564, 280] on div "[PERSON_NAME] wrote 16 hours ago 6:04 pm on [DATE] Hello I was just wondering i…" at bounding box center [1046, 320] width 994 height 187
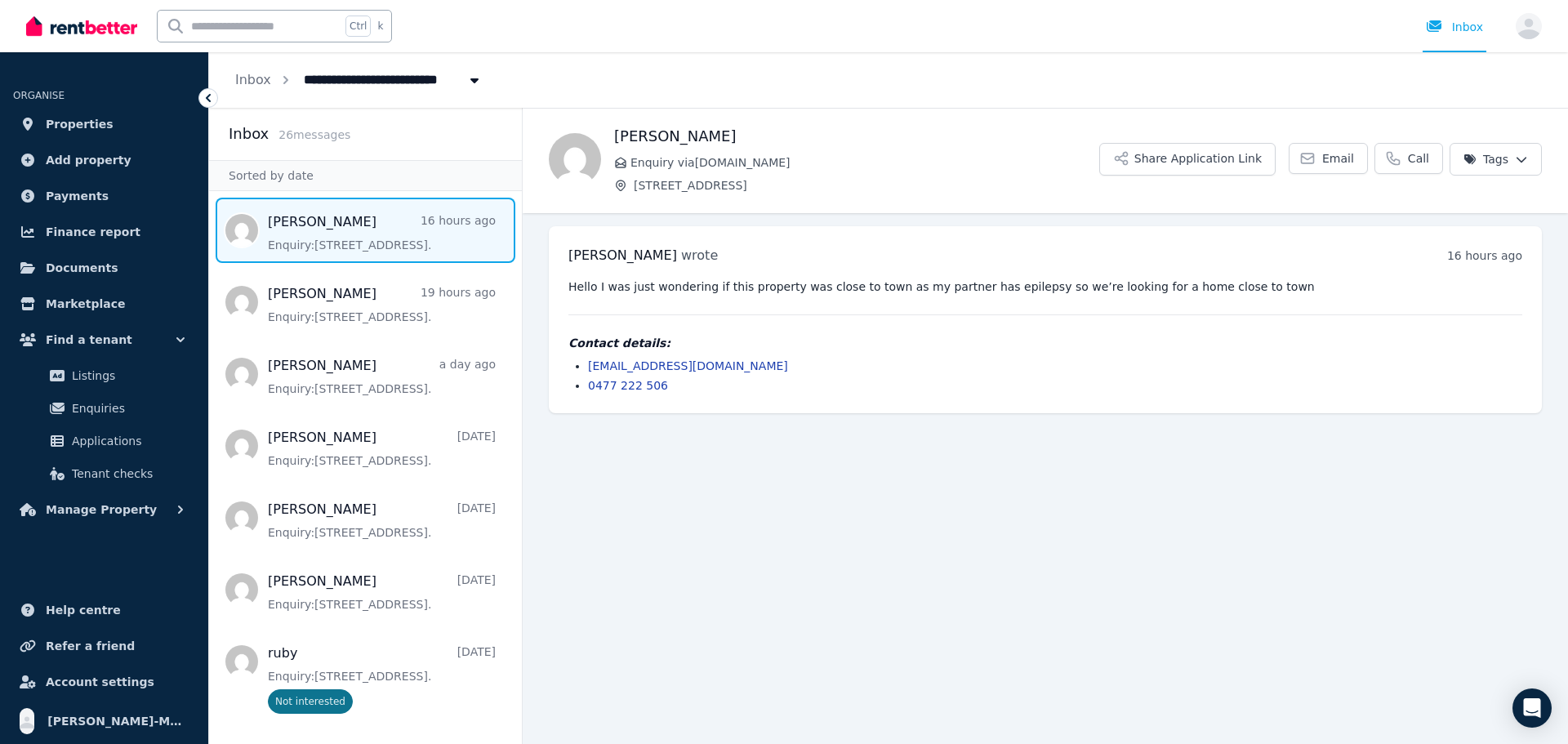
click at [880, 308] on div "Hello I was just wondering if this property was close to town as my partner has…" at bounding box center [1046, 336] width 954 height 115
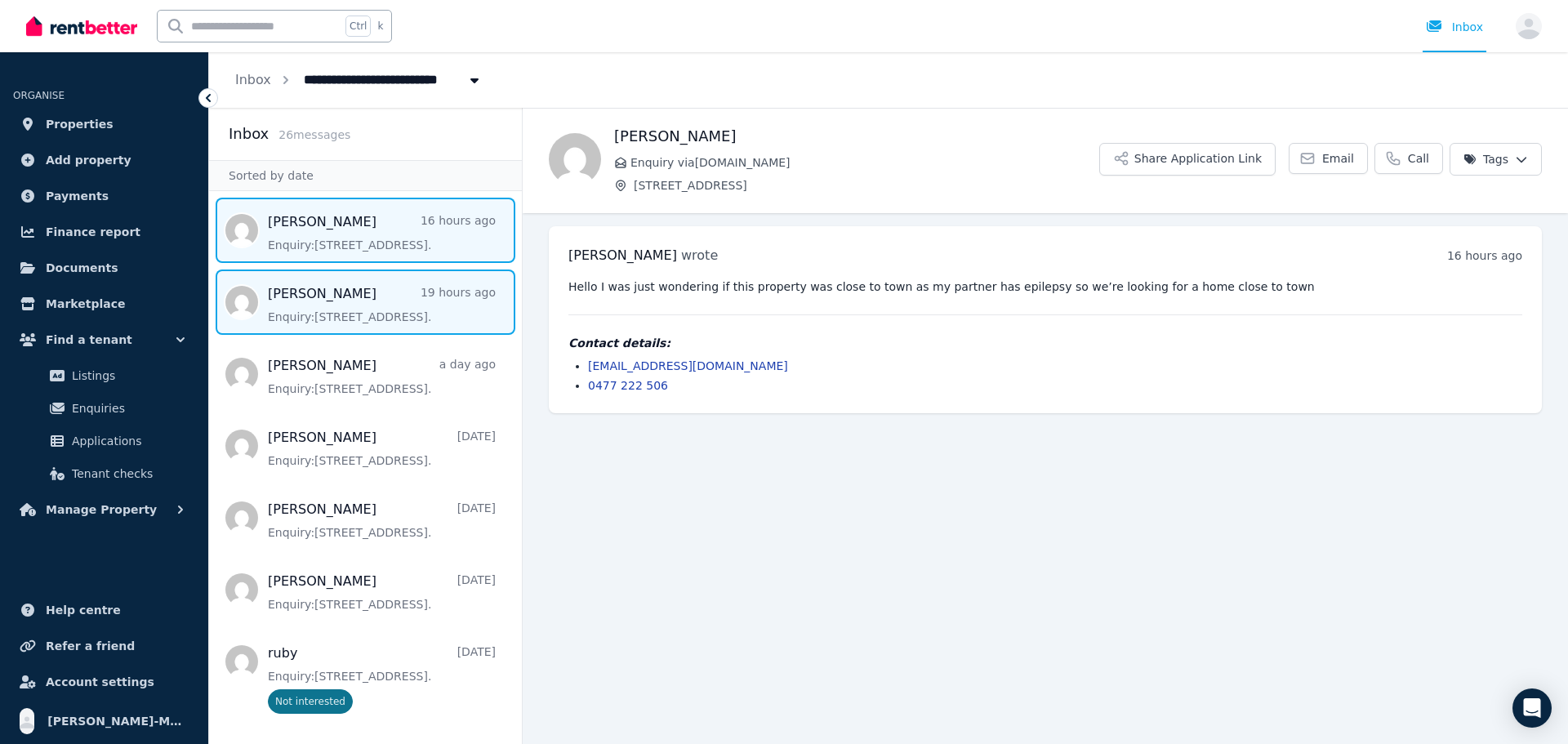
click at [398, 308] on span "Message list" at bounding box center [365, 302] width 313 height 65
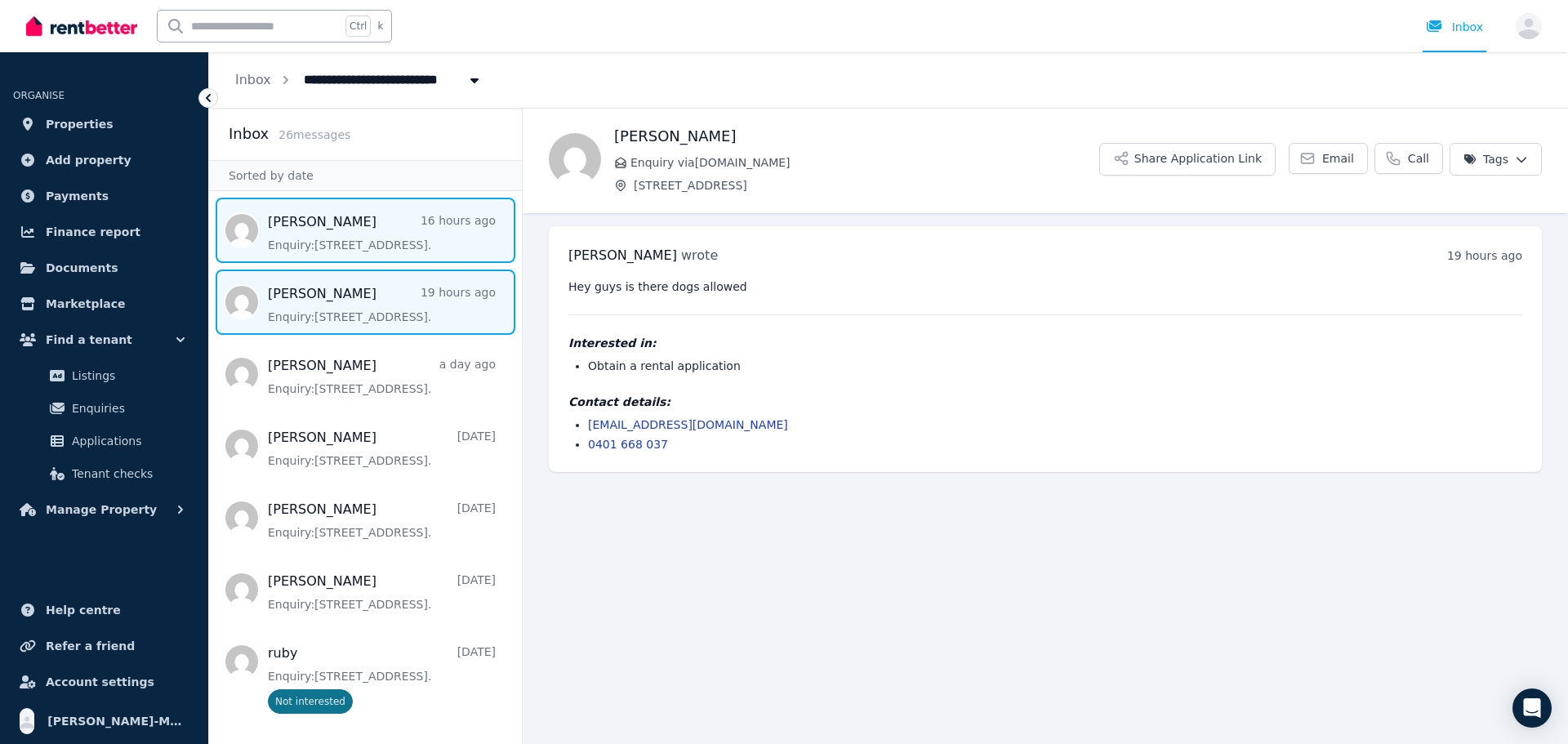
click at [391, 244] on span "Message list" at bounding box center [365, 230] width 313 height 65
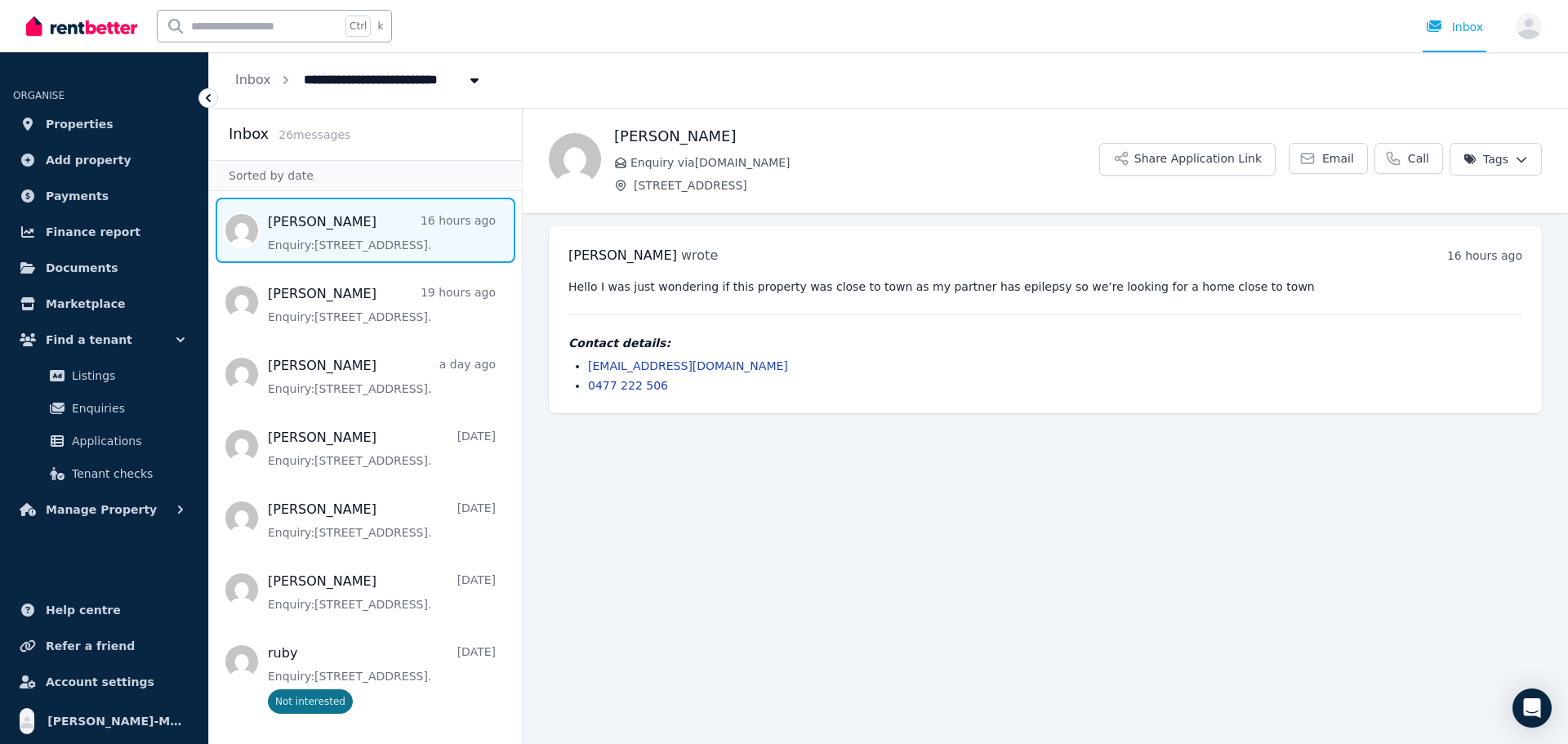
click at [413, 234] on span "Message list" at bounding box center [365, 230] width 313 height 65
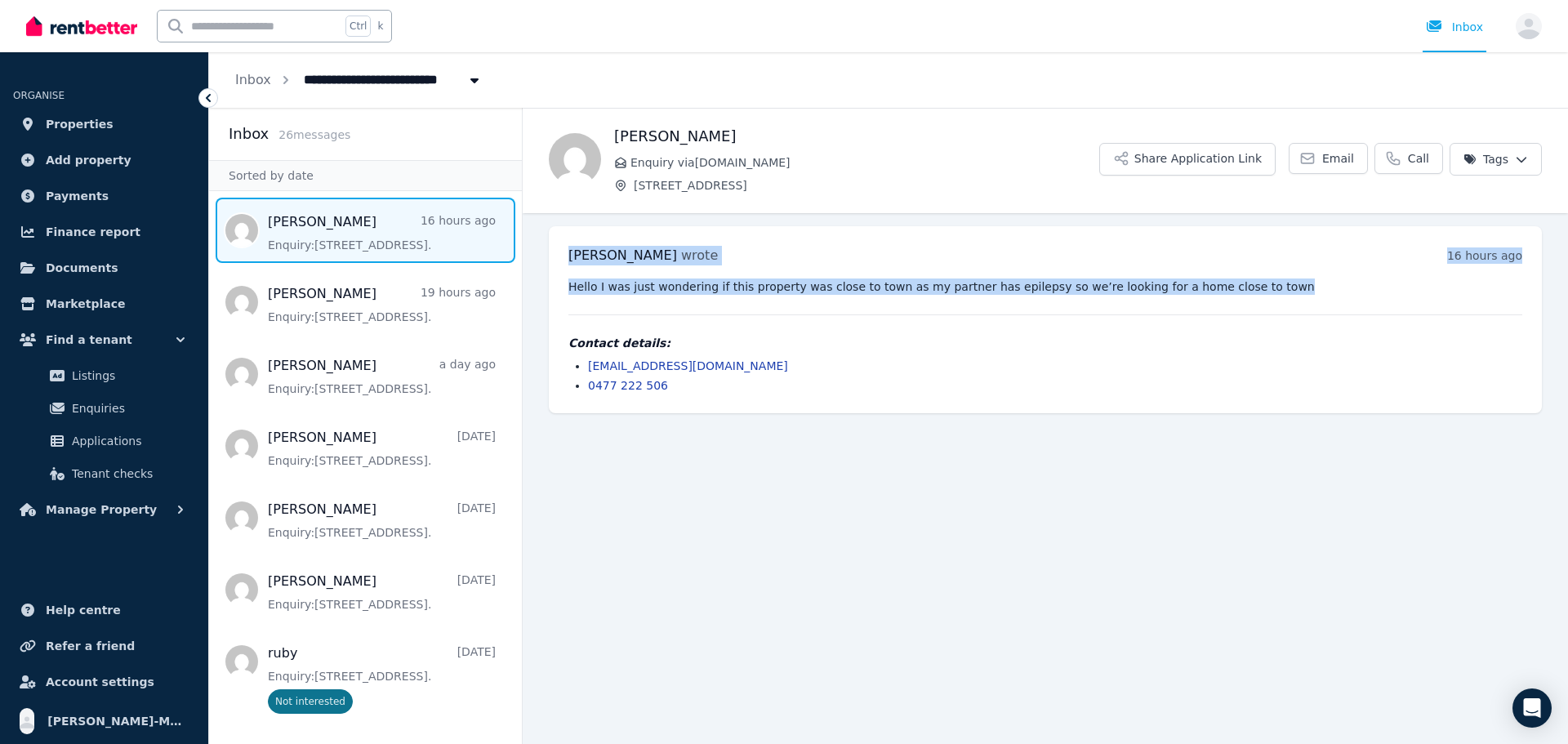
drag, startPoint x: 1243, startPoint y: 287, endPoint x: 564, endPoint y: 262, distance: 679.5
click at [564, 262] on div "[PERSON_NAME] wrote 16 hours ago 6:04 pm on [DATE] Hello I was just wondering i…" at bounding box center [1046, 320] width 994 height 187
click at [1275, 277] on div "[PERSON_NAME] wrote 16 hours ago 6:04 pm on [DATE] Hello I was just wondering i…" at bounding box center [1046, 320] width 994 height 187
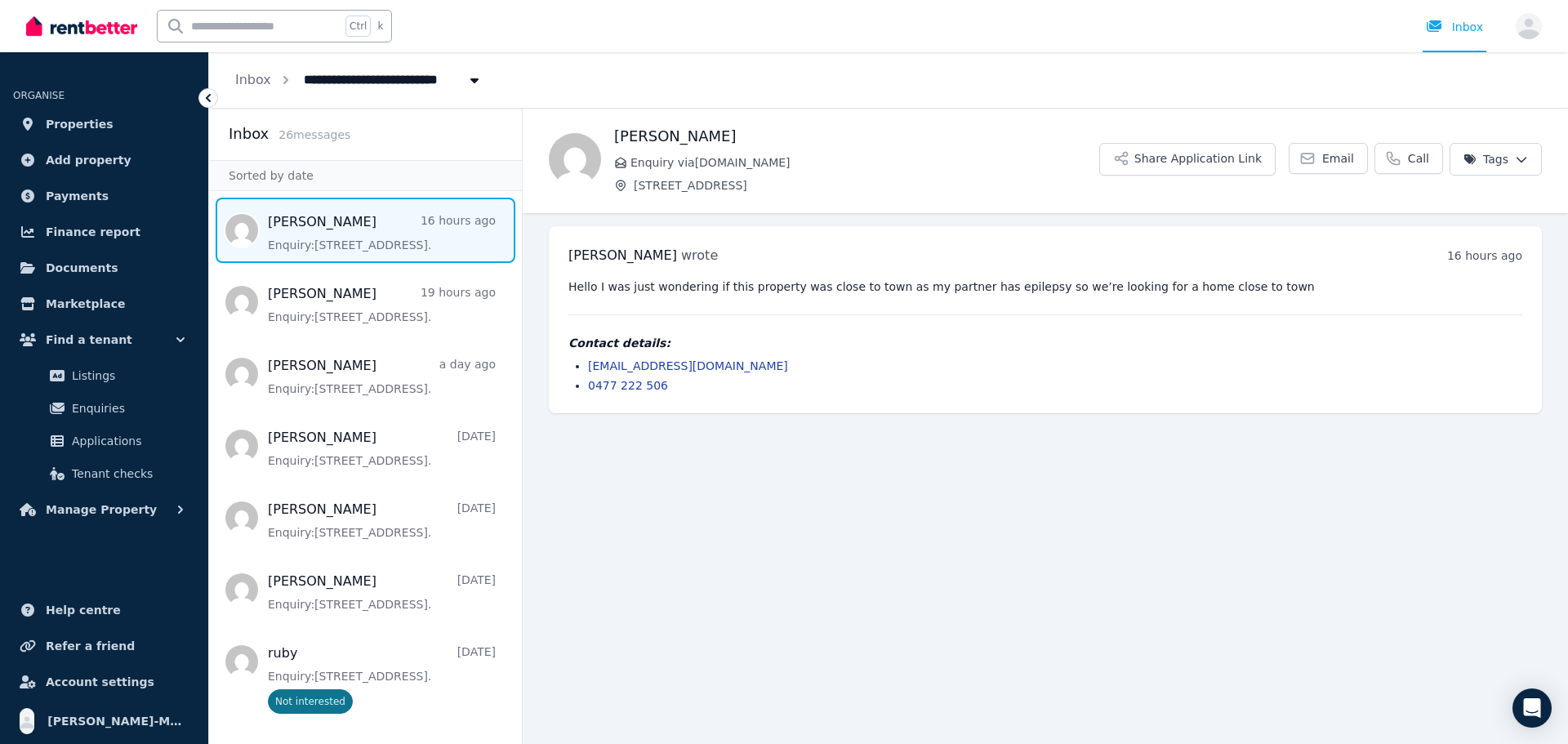
click at [1269, 288] on pre "Hello I was just wondering if this property was close to town as my partner has…" at bounding box center [1046, 286] width 954 height 16
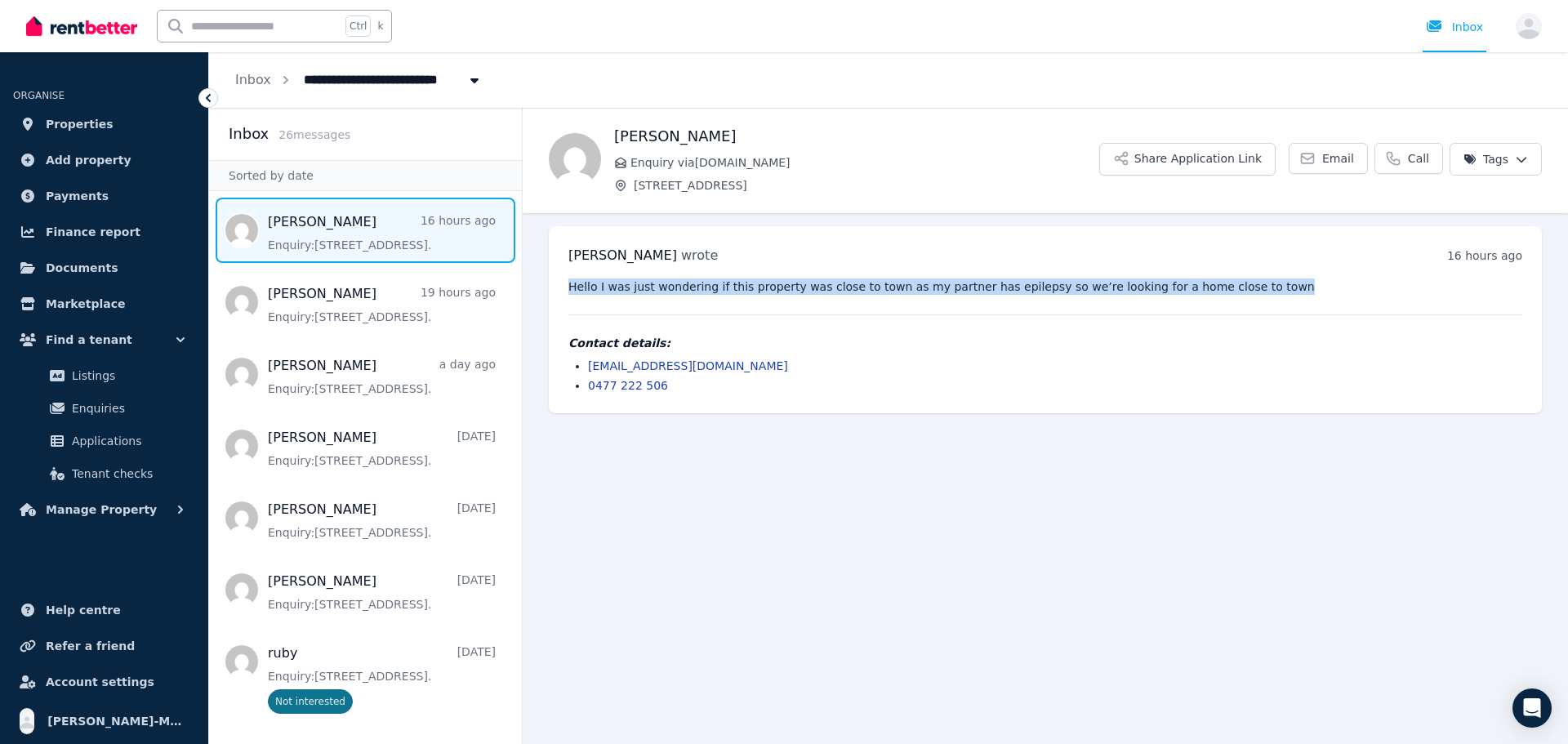
drag, startPoint x: 1256, startPoint y: 290, endPoint x: 568, endPoint y: 289, distance: 688.0
click at [568, 289] on div "[PERSON_NAME] wrote 16 hours ago 6:04 pm on [DATE] Hello I was just wondering i…" at bounding box center [1046, 320] width 994 height 187
click at [1274, 290] on pre "Hello I was just wondering if this property was close to town as my partner has…" at bounding box center [1046, 286] width 954 height 16
drag, startPoint x: 1227, startPoint y: 288, endPoint x: 578, endPoint y: 253, distance: 649.9
click at [563, 254] on div "[PERSON_NAME] wrote 16 hours ago 6:04 pm on [DATE] Hello I was just wondering i…" at bounding box center [1046, 320] width 994 height 187
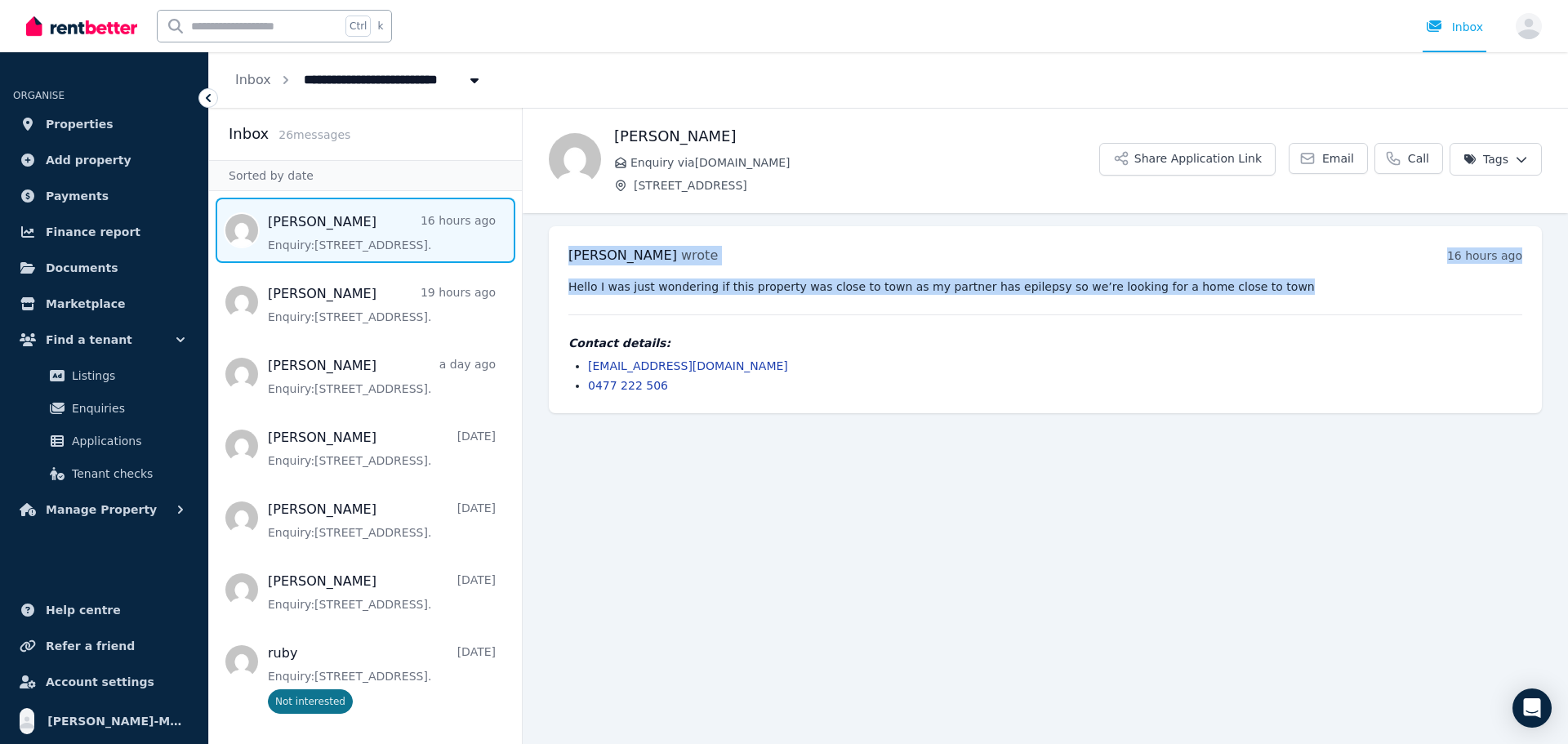
click at [890, 245] on div "[PERSON_NAME] wrote 16 hours ago 6:04 pm on [DATE] Hello I was just wondering i…" at bounding box center [1046, 320] width 994 height 187
drag, startPoint x: 1227, startPoint y: 287, endPoint x: 567, endPoint y: 259, distance: 660.6
click at [567, 259] on div "[PERSON_NAME] wrote 16 hours ago 6:04 pm on [DATE] Hello I was just wondering i…" at bounding box center [1046, 320] width 994 height 187
click at [1257, 275] on div "[PERSON_NAME] wrote 16 hours ago 6:04 pm on [DATE] Hello I was just wondering i…" at bounding box center [1046, 320] width 994 height 187
click at [1255, 284] on pre "Hello I was just wondering if this property was close to town as my partner has…" at bounding box center [1046, 286] width 954 height 16
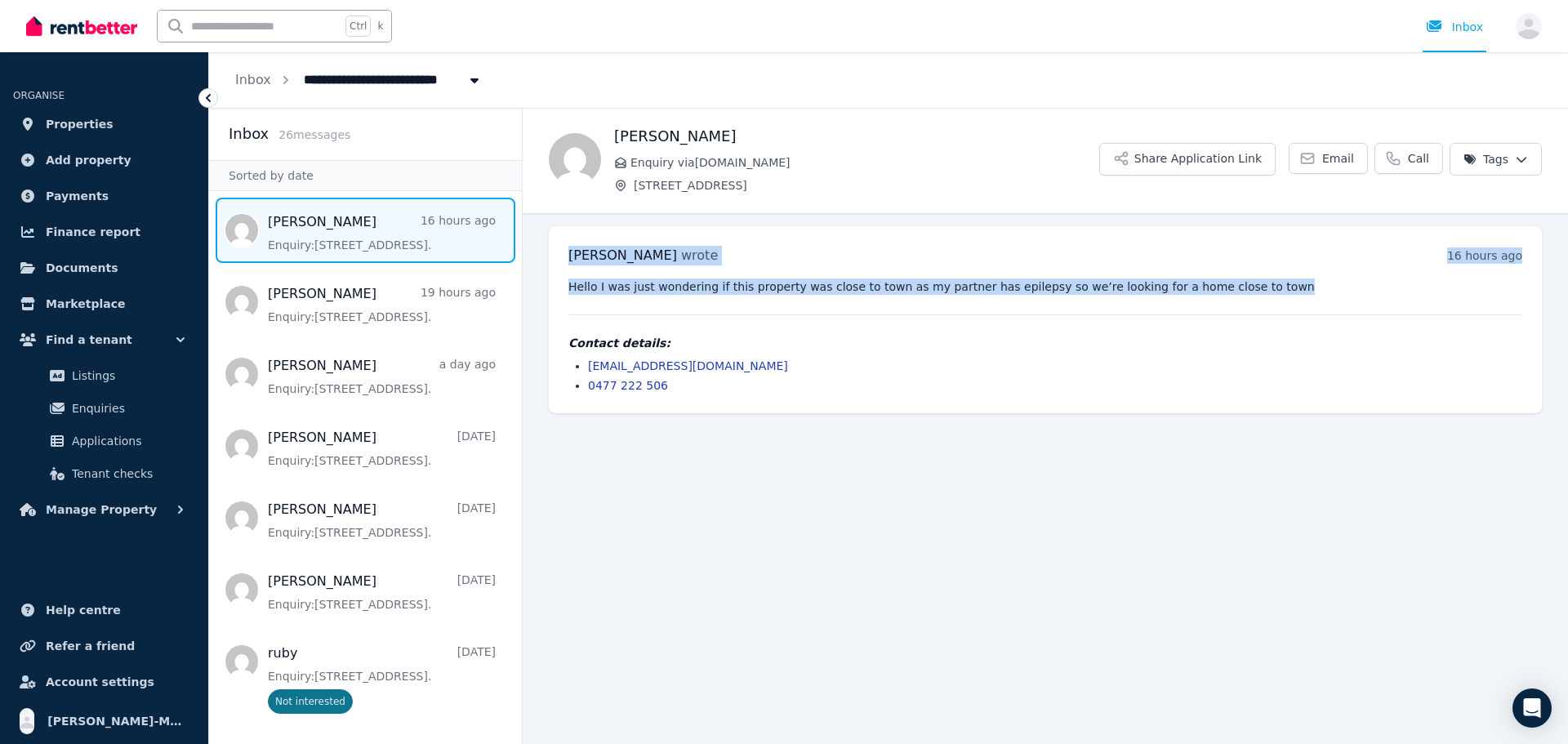
drag, startPoint x: 1237, startPoint y: 287, endPoint x: 571, endPoint y: 257, distance: 666.7
click at [571, 257] on div "[PERSON_NAME] wrote 16 hours ago 6:04 pm on [DATE] Hello I was just wondering i…" at bounding box center [1046, 320] width 994 height 187
click at [867, 251] on div "[PERSON_NAME] wrote 16 hours ago 6:04 pm on [DATE]" at bounding box center [1046, 256] width 954 height 20
drag, startPoint x: 1239, startPoint y: 289, endPoint x: 547, endPoint y: 256, distance: 692.8
click at [547, 256] on ul "[PERSON_NAME] wrote 16 hours ago 6:04 pm on [DATE] Hello I was just wondering i…" at bounding box center [1045, 319] width 1046 height 213
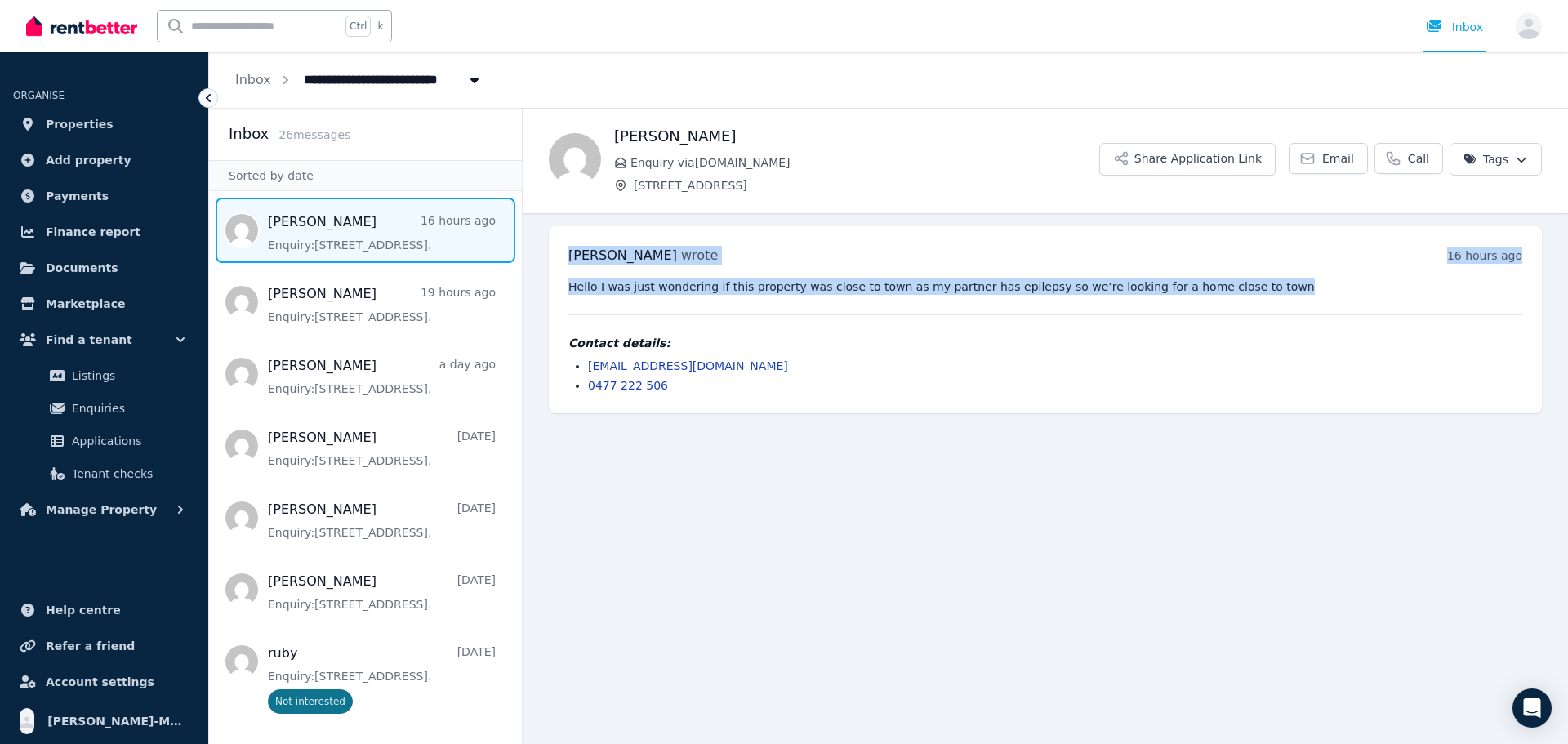
click at [1251, 275] on div "[PERSON_NAME] wrote 16 hours ago 6:04 pm on [DATE] Hello I was just wondering i…" at bounding box center [1046, 320] width 994 height 187
drag, startPoint x: 1228, startPoint y: 286, endPoint x: 630, endPoint y: 239, distance: 599.8
click at [564, 257] on div "[PERSON_NAME] wrote 16 hours ago 6:04 pm on [DATE] Hello I was just wondering i…" at bounding box center [1046, 320] width 994 height 187
click at [1315, 275] on div "[PERSON_NAME] wrote 16 hours ago 6:04 pm on [DATE] Hello I was just wondering i…" at bounding box center [1046, 320] width 994 height 187
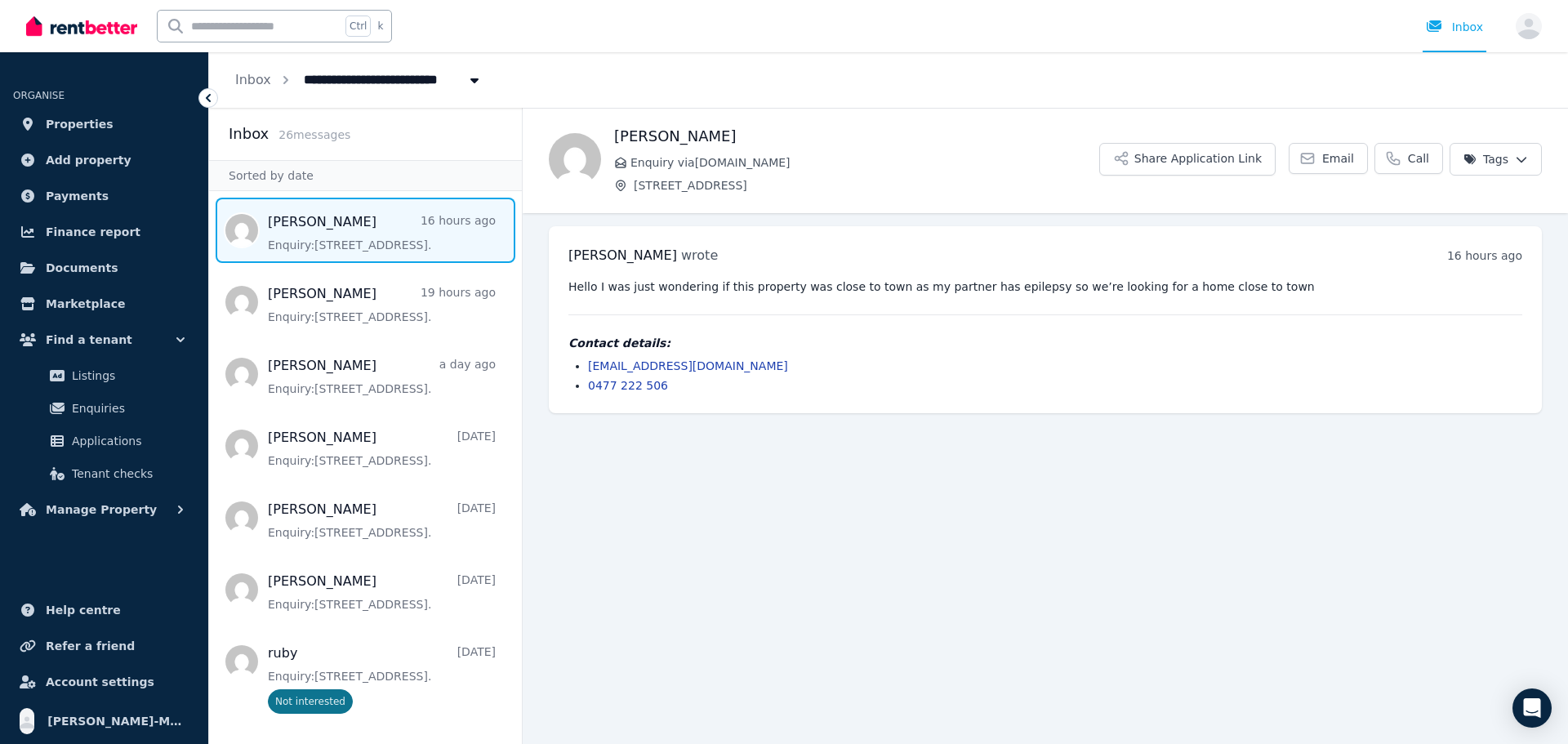
click at [1084, 341] on h4 "Contact details:" at bounding box center [1046, 343] width 954 height 16
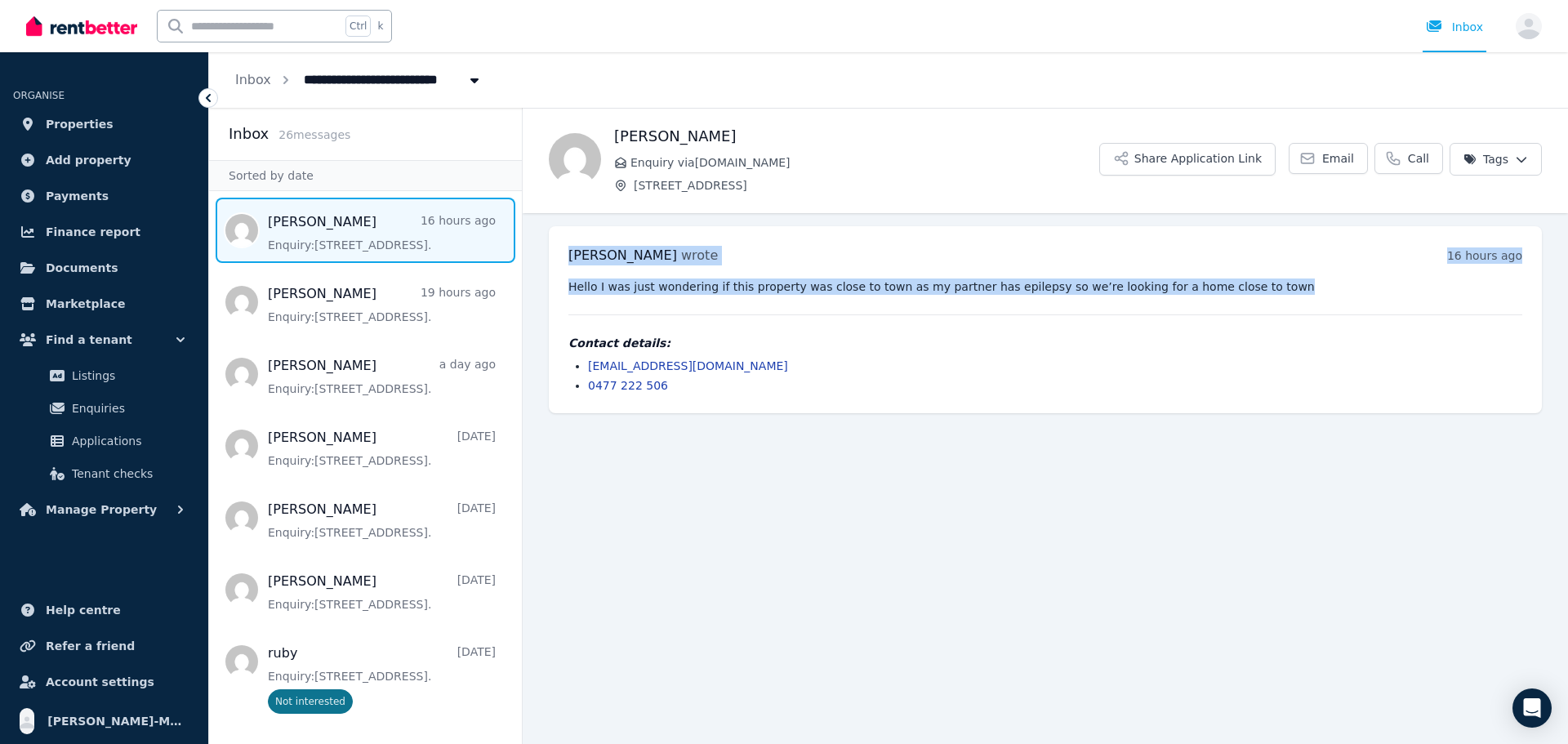
drag, startPoint x: 1239, startPoint y: 292, endPoint x: 563, endPoint y: 255, distance: 677.0
click at [563, 255] on div "[PERSON_NAME] wrote 16 hours ago 6:04 pm on [DATE] Hello I was just wondering i…" at bounding box center [1046, 320] width 994 height 187
click at [137, 441] on span "Applications" at bounding box center [127, 441] width 111 height 20
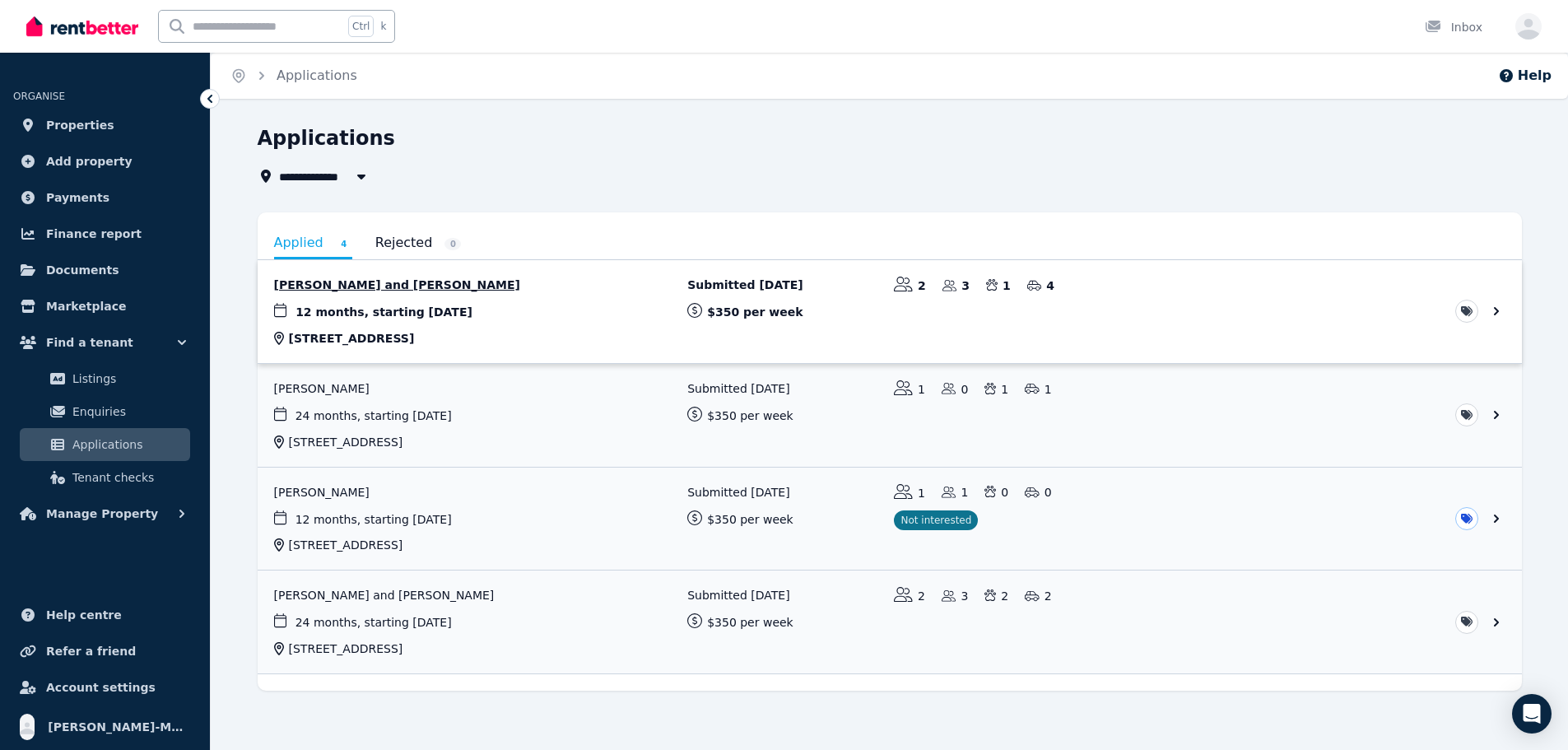
click at [402, 286] on link "View application: Katie Queitzsch and Jay Burnett" at bounding box center [890, 312] width 1265 height 103
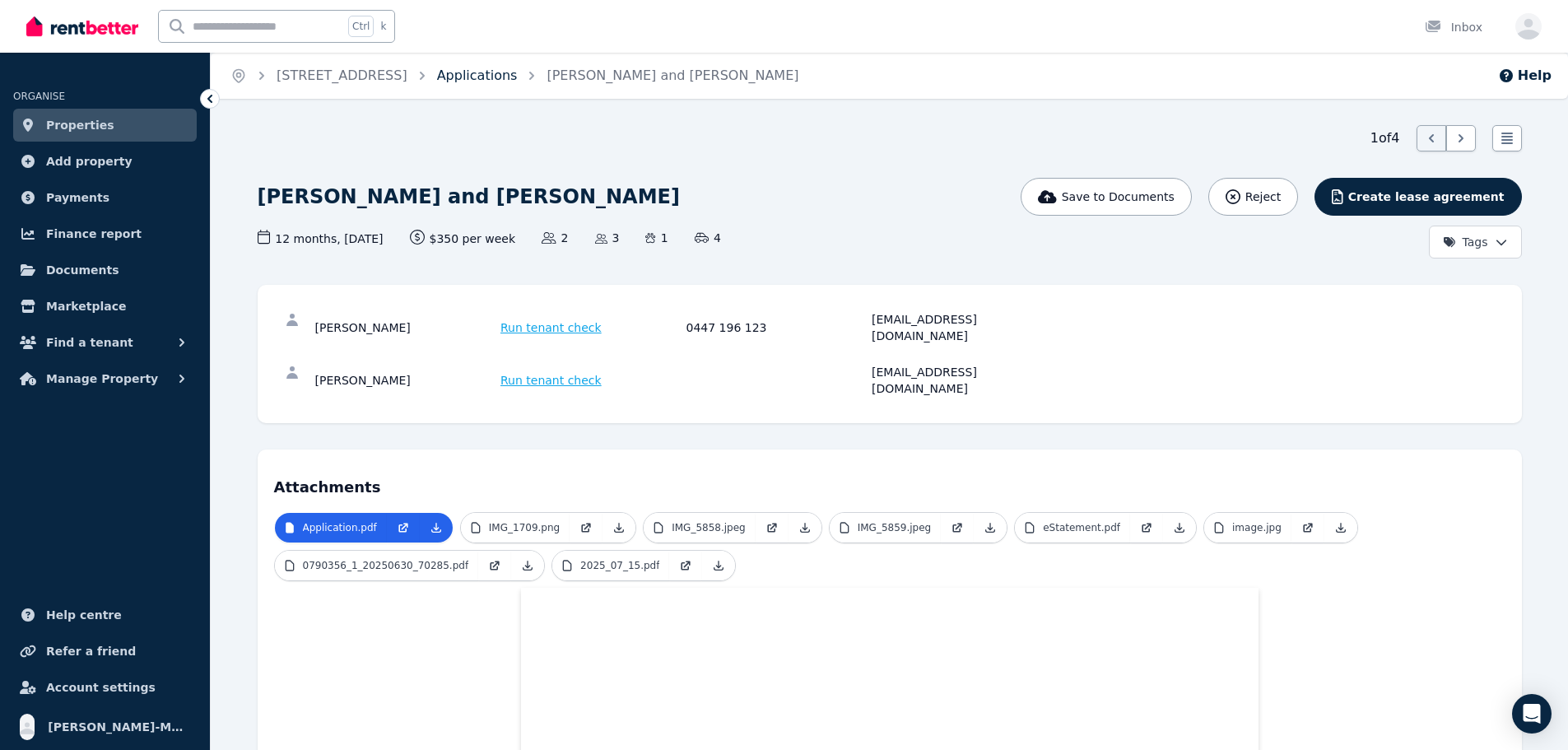
click at [518, 76] on link "Applications" at bounding box center [477, 75] width 81 height 15
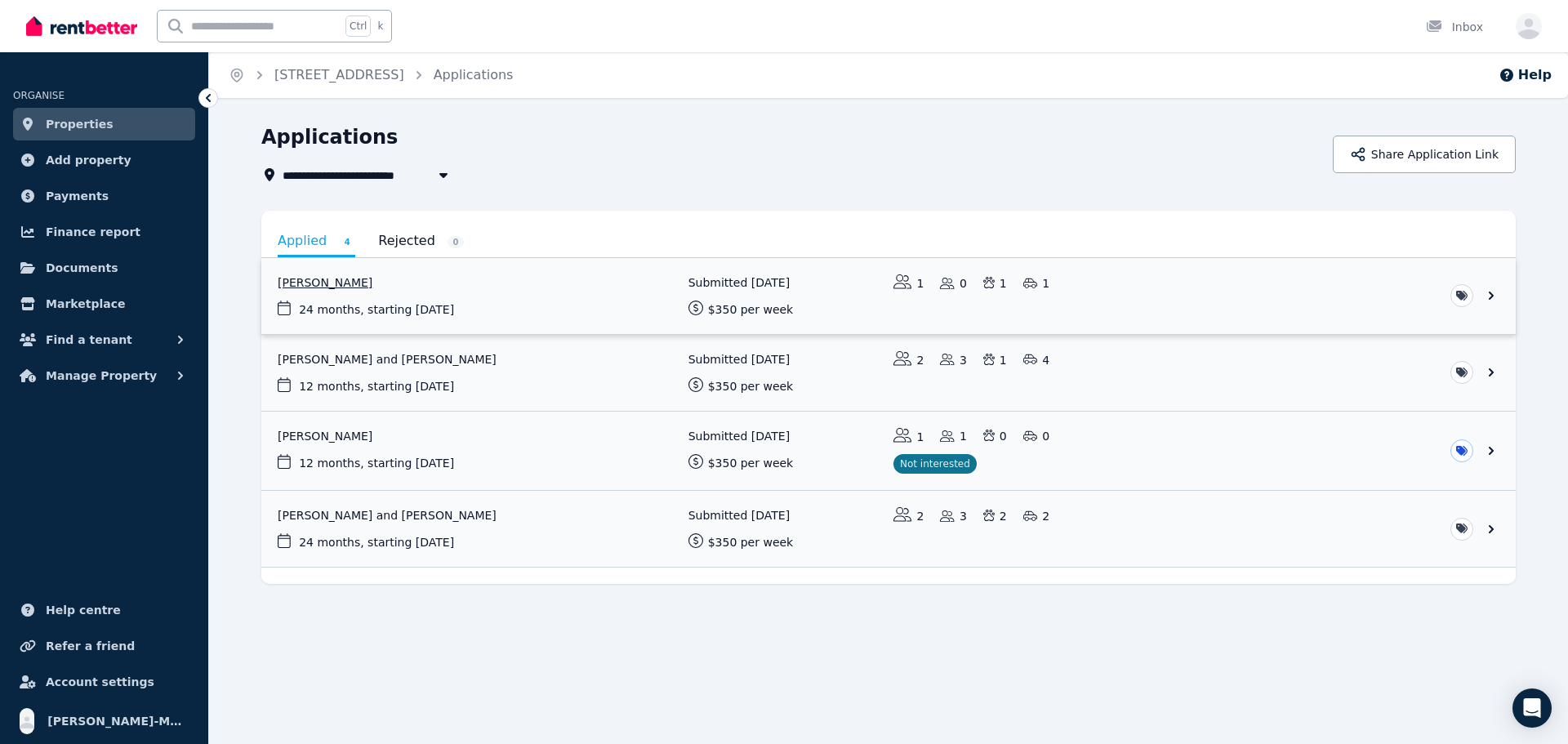
click at [326, 278] on link "View application: Craig Hutton" at bounding box center [889, 296] width 1255 height 76
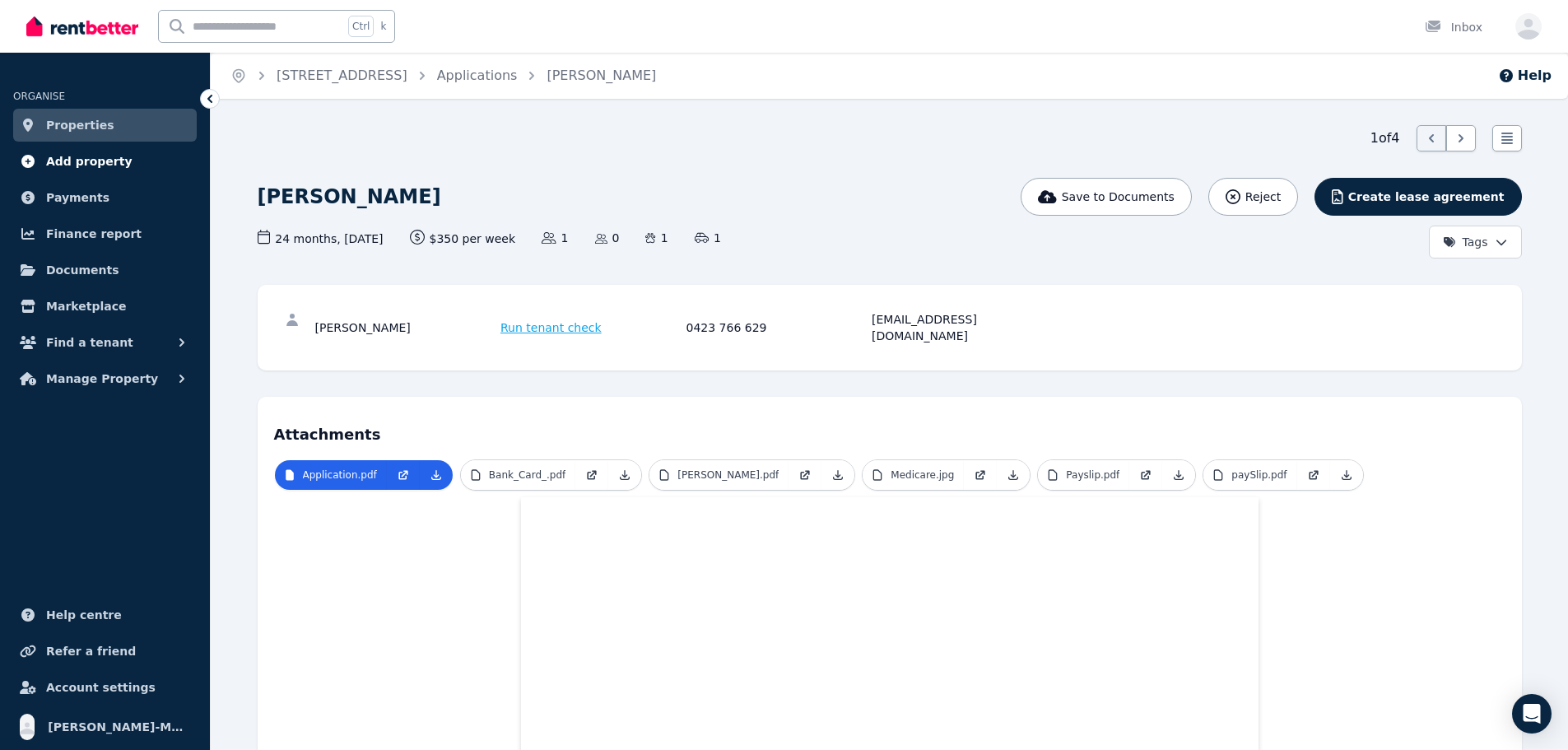
click at [87, 169] on span "Add property" at bounding box center [89, 161] width 87 height 20
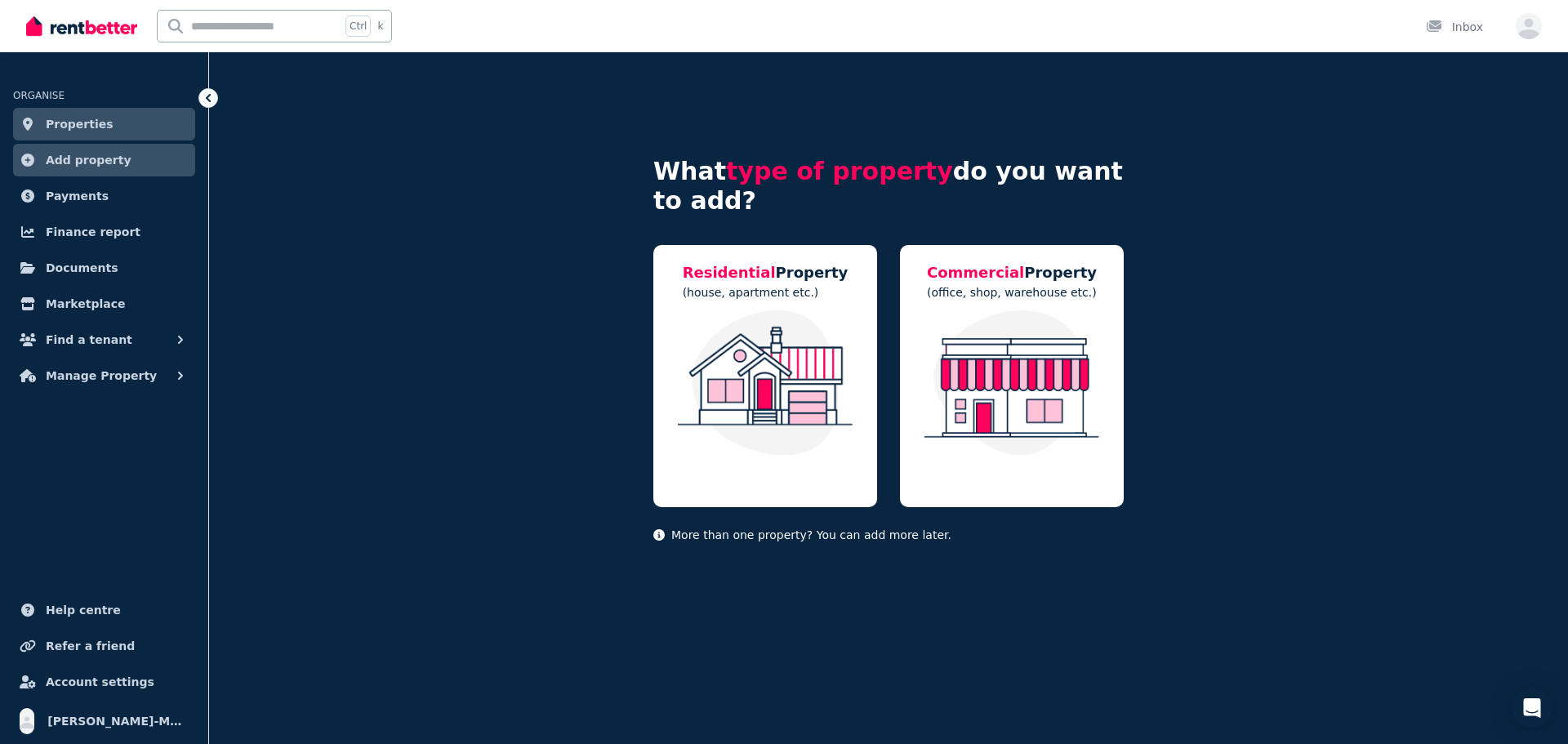
click at [97, 129] on span "Properties" at bounding box center [79, 124] width 68 height 20
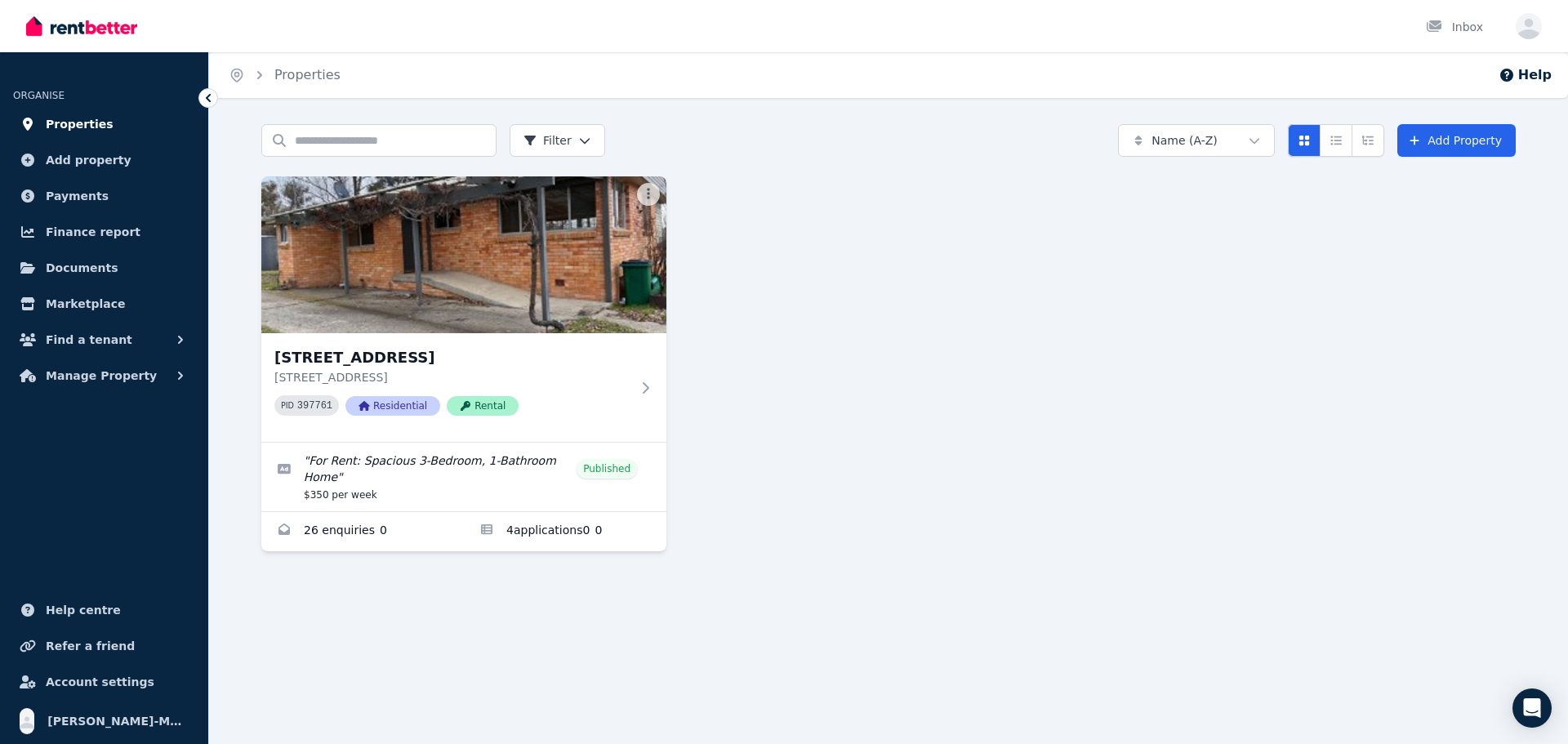
click at [107, 129] on link "Properties" at bounding box center [104, 124] width 182 height 33
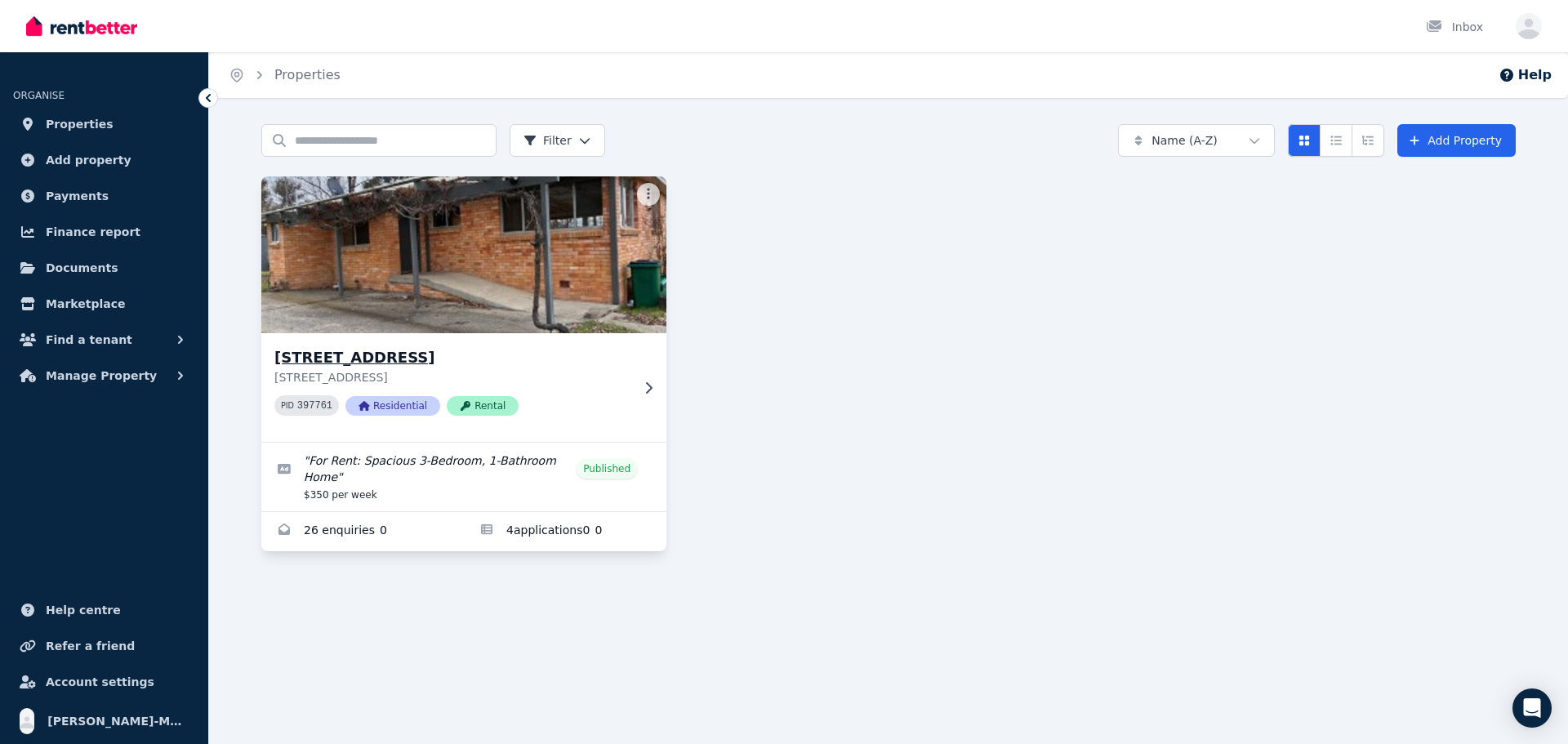
click at [385, 356] on h3 "[STREET_ADDRESS]" at bounding box center [452, 358] width 356 height 23
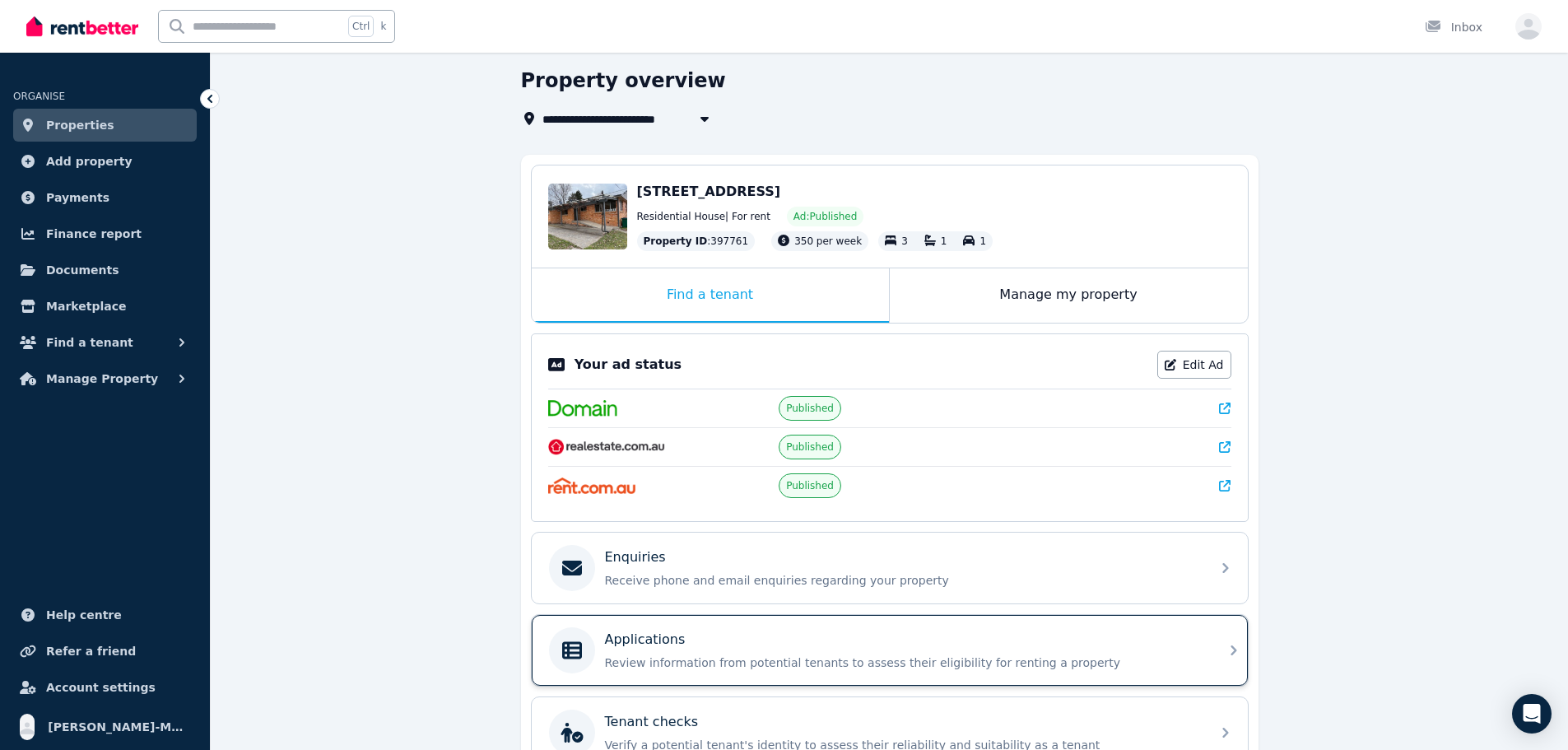
scroll to position [232, 0]
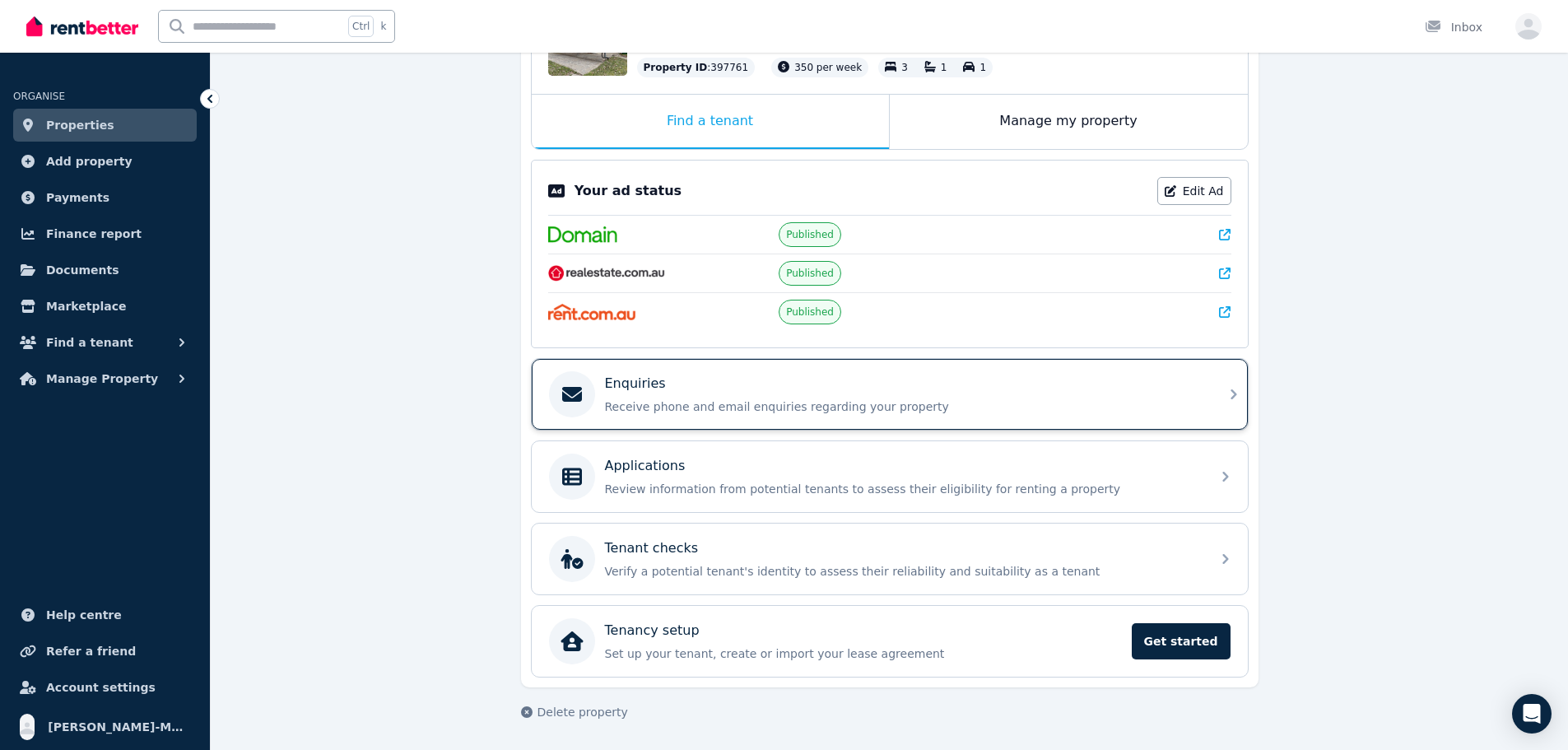
click at [1046, 404] on p "Receive phone and email enquiries regarding your property" at bounding box center [902, 406] width 596 height 16
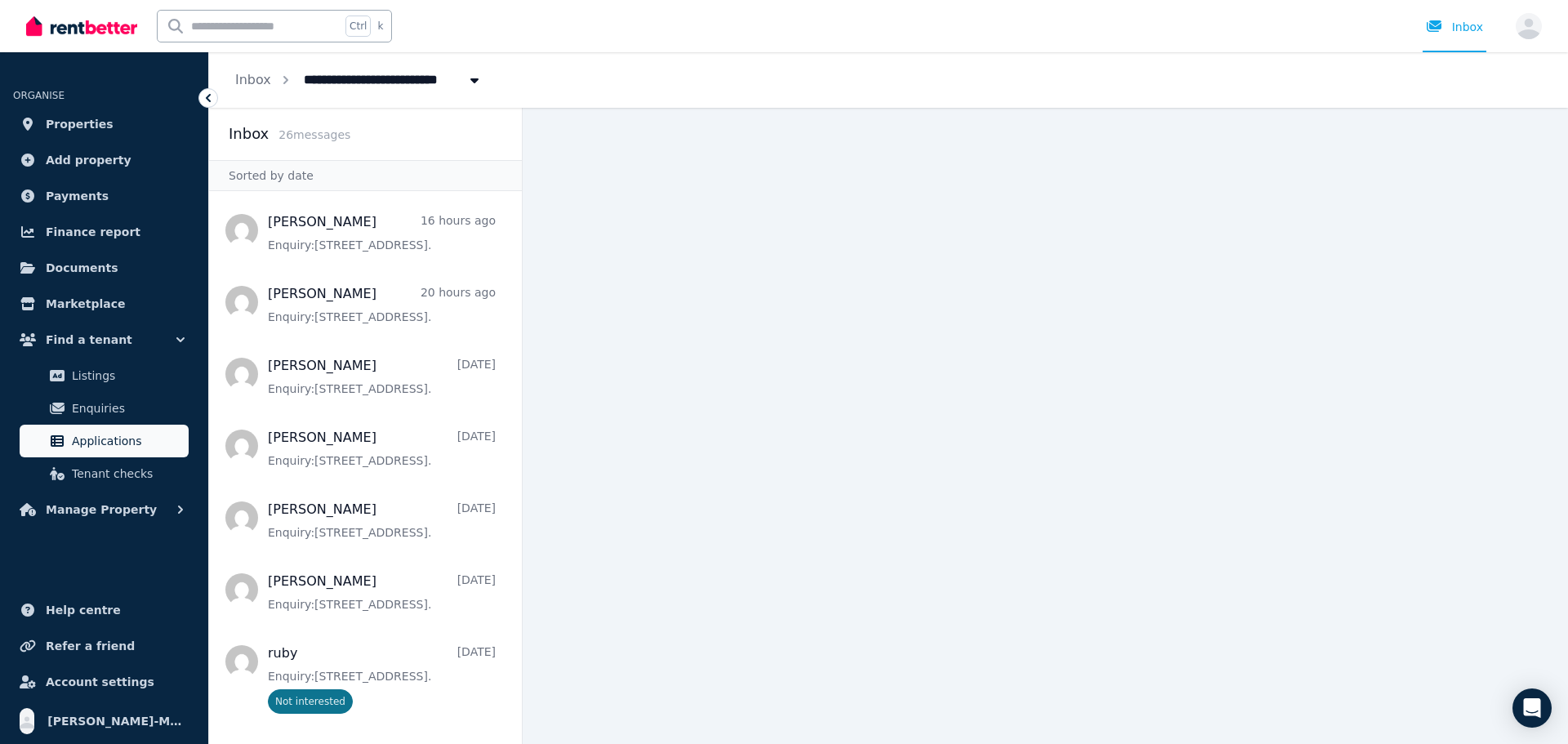
click at [135, 434] on span "Applications" at bounding box center [127, 441] width 111 height 20
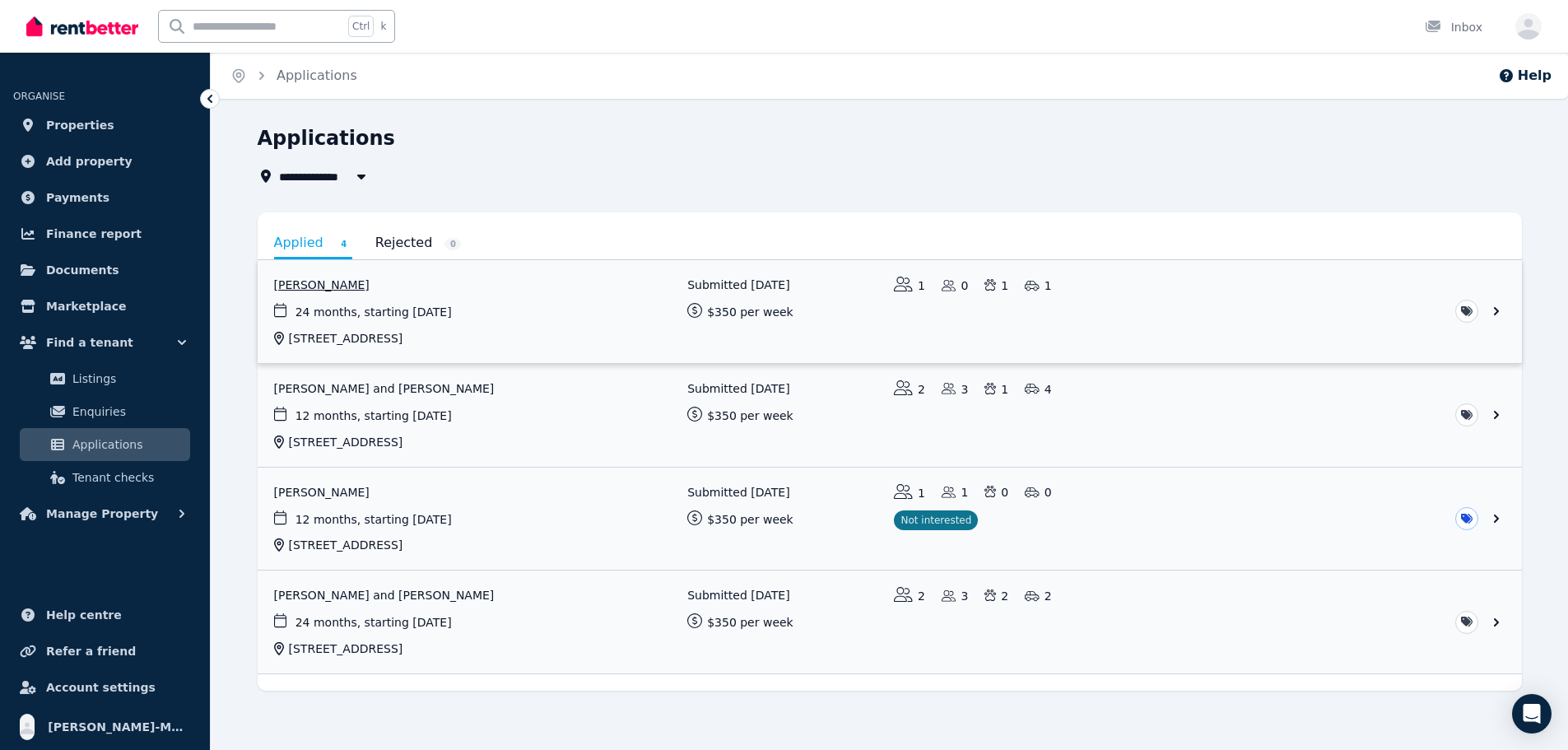
click at [813, 318] on link "View application: Craig Hutton" at bounding box center [890, 312] width 1265 height 103
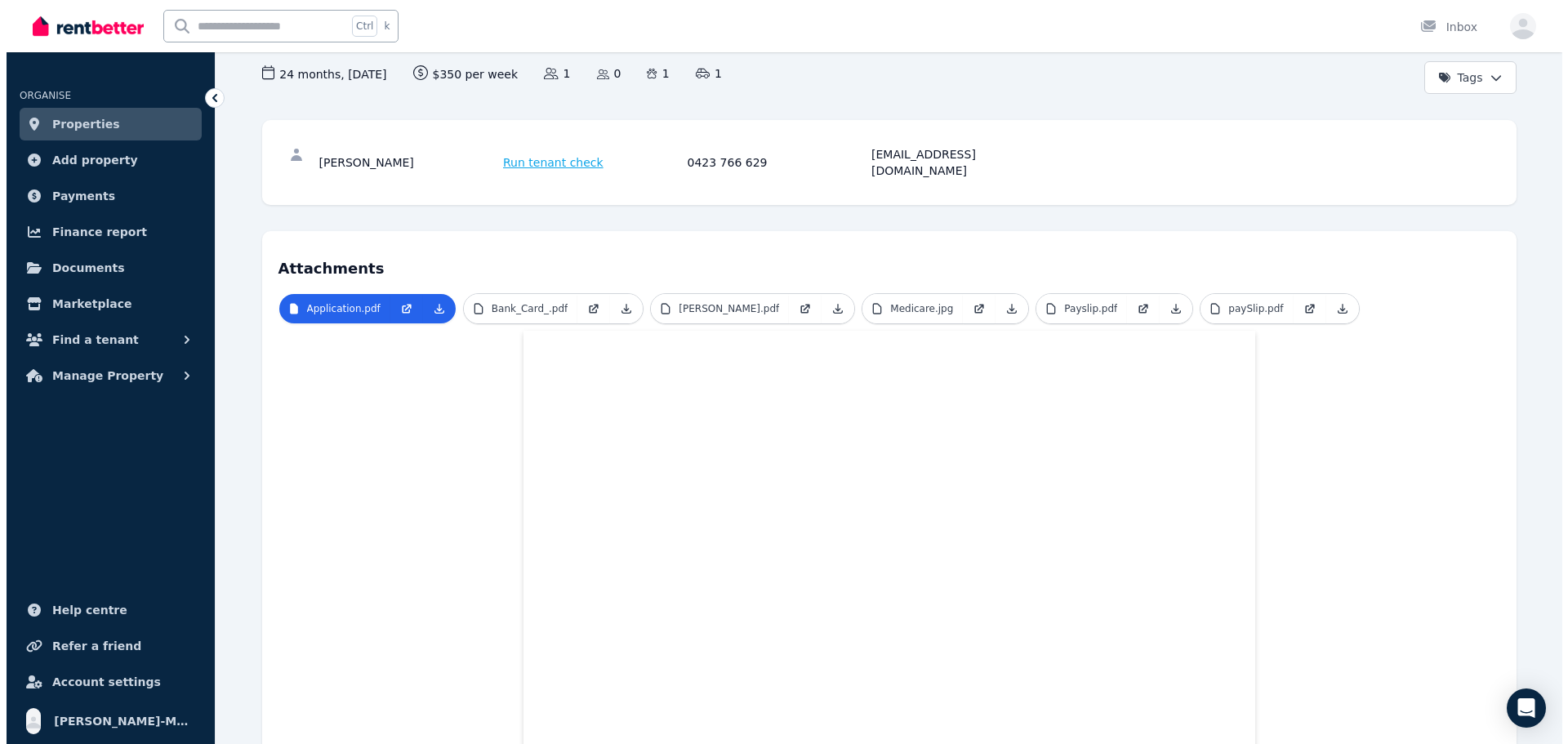
scroll to position [134, 0]
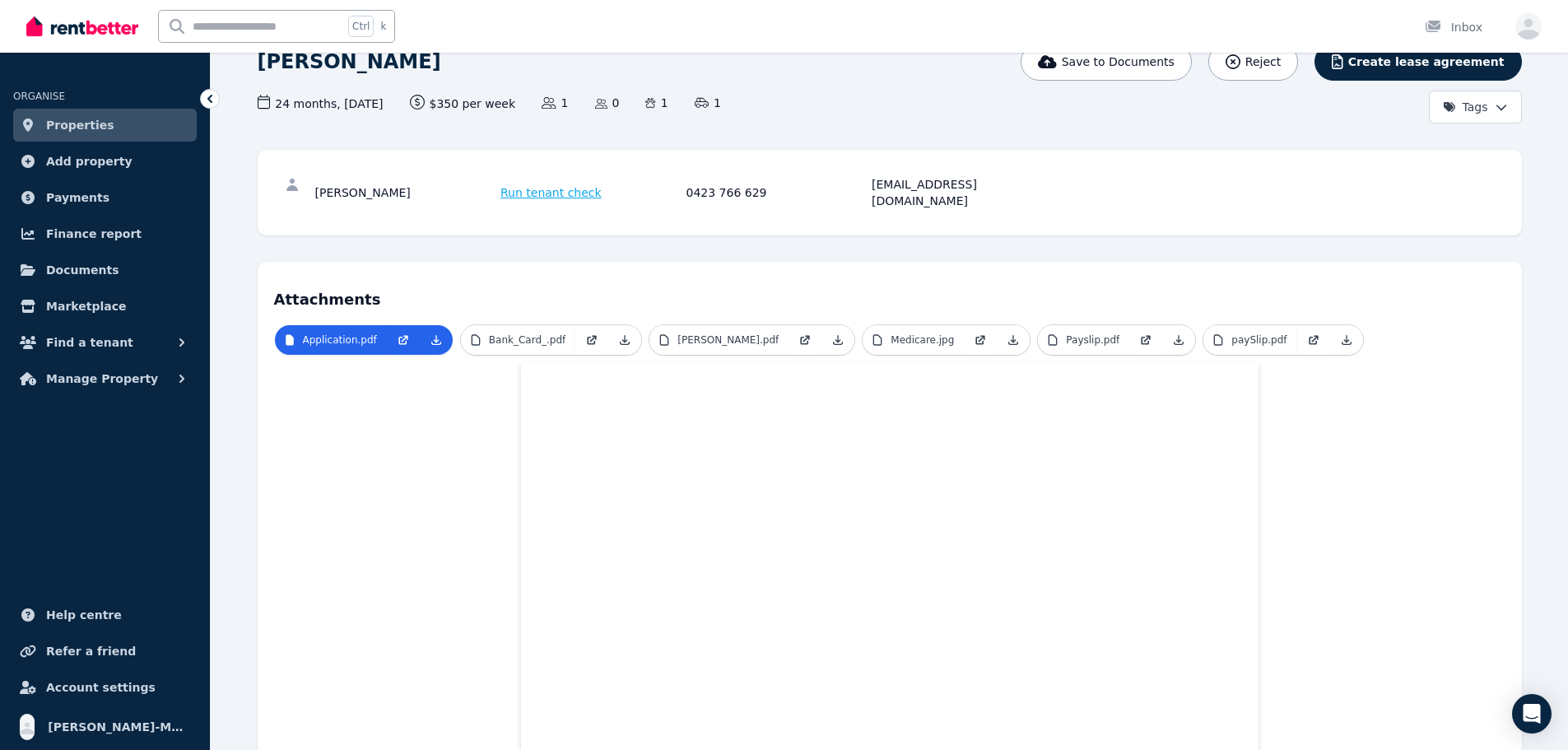
click at [550, 185] on span "Run tenant check" at bounding box center [551, 192] width 101 height 16
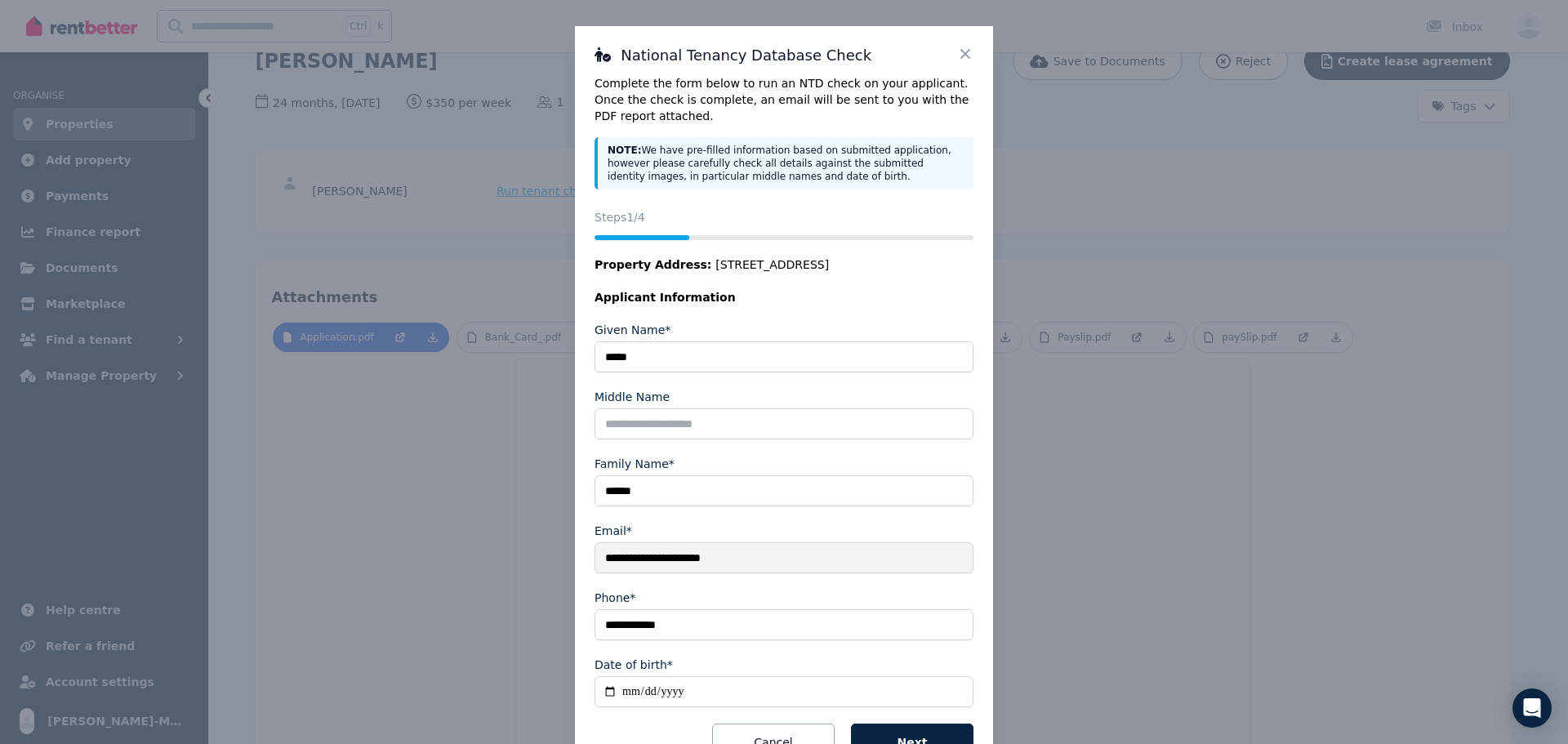
scroll to position [62, 0]
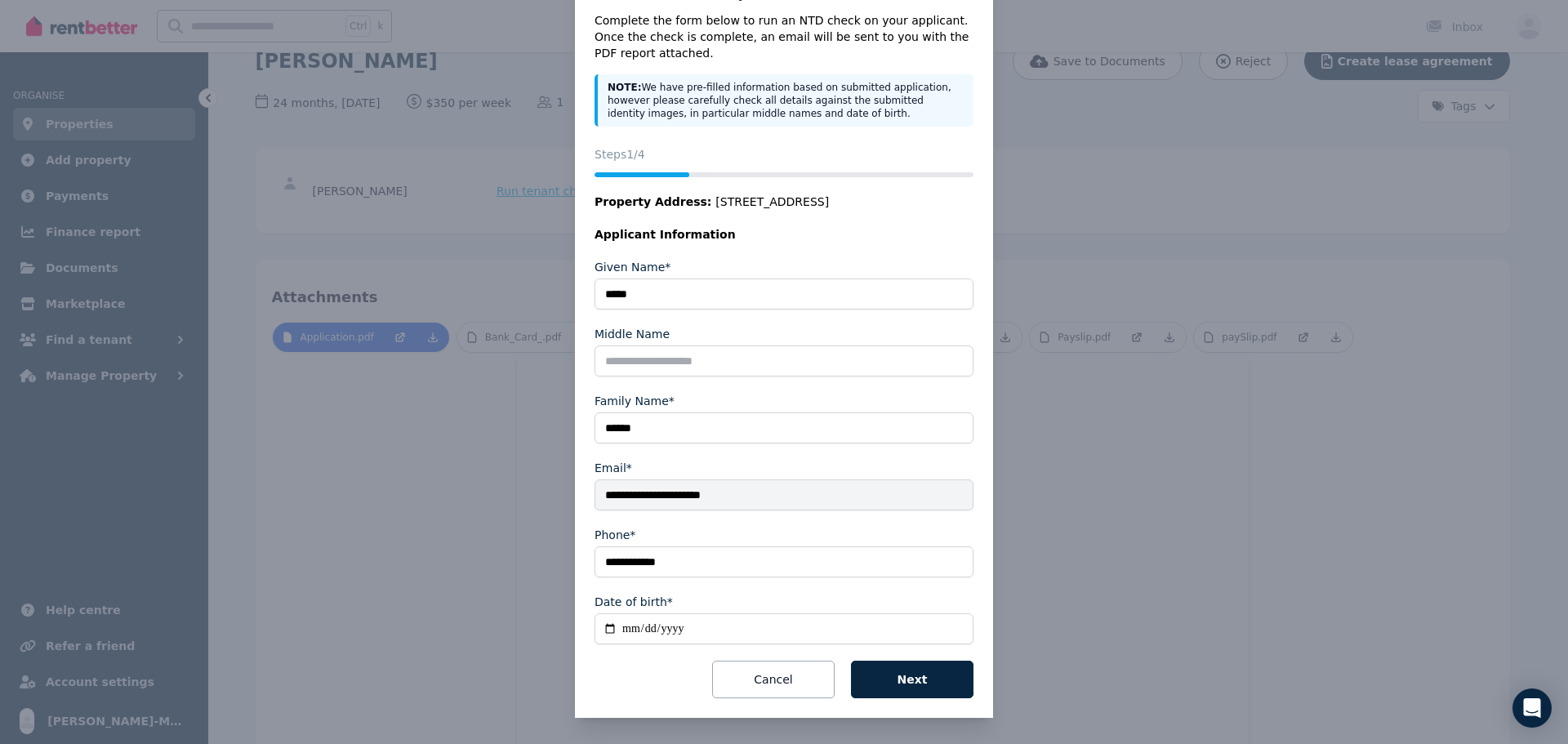
click at [923, 683] on button "Next" at bounding box center [911, 680] width 122 height 38
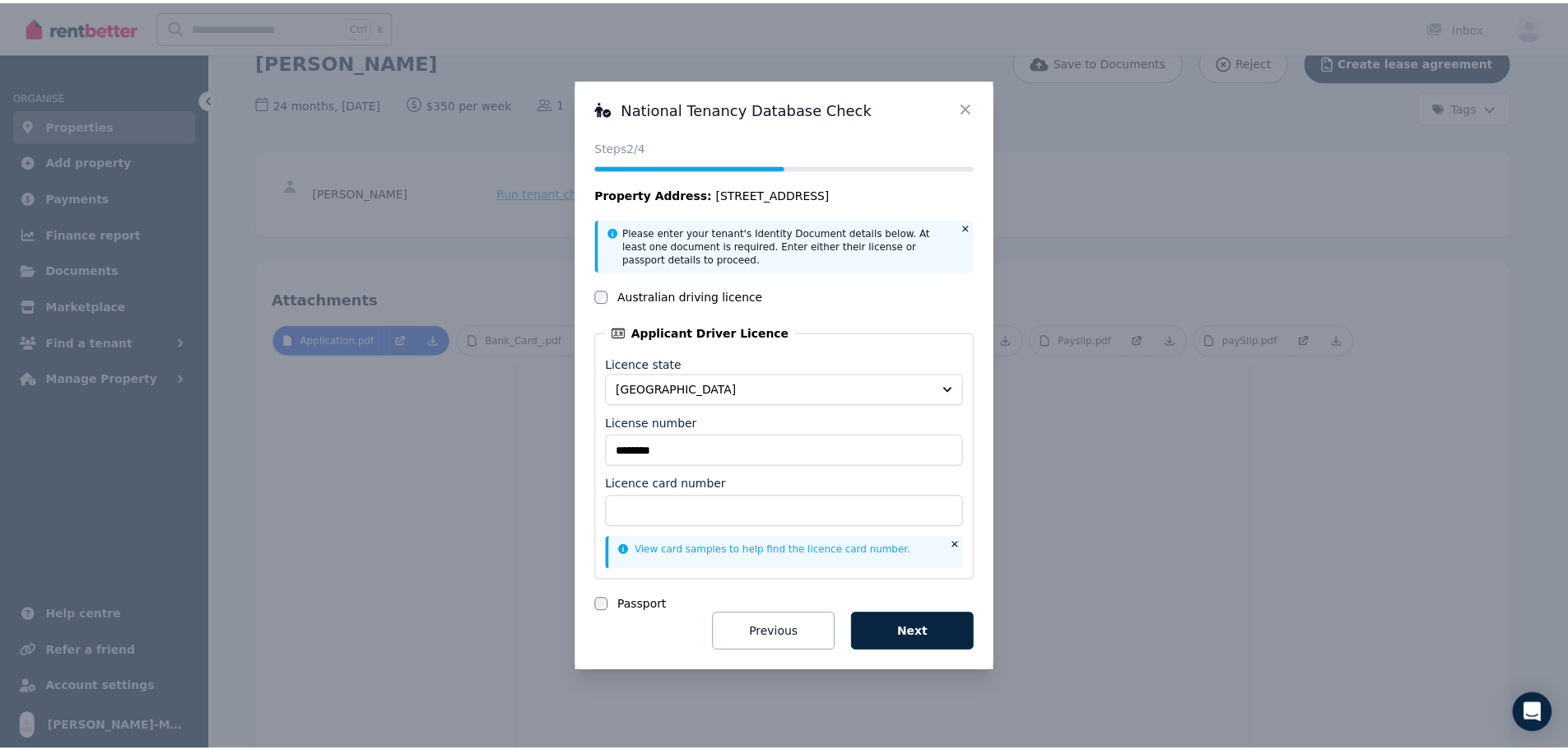
scroll to position [0, 0]
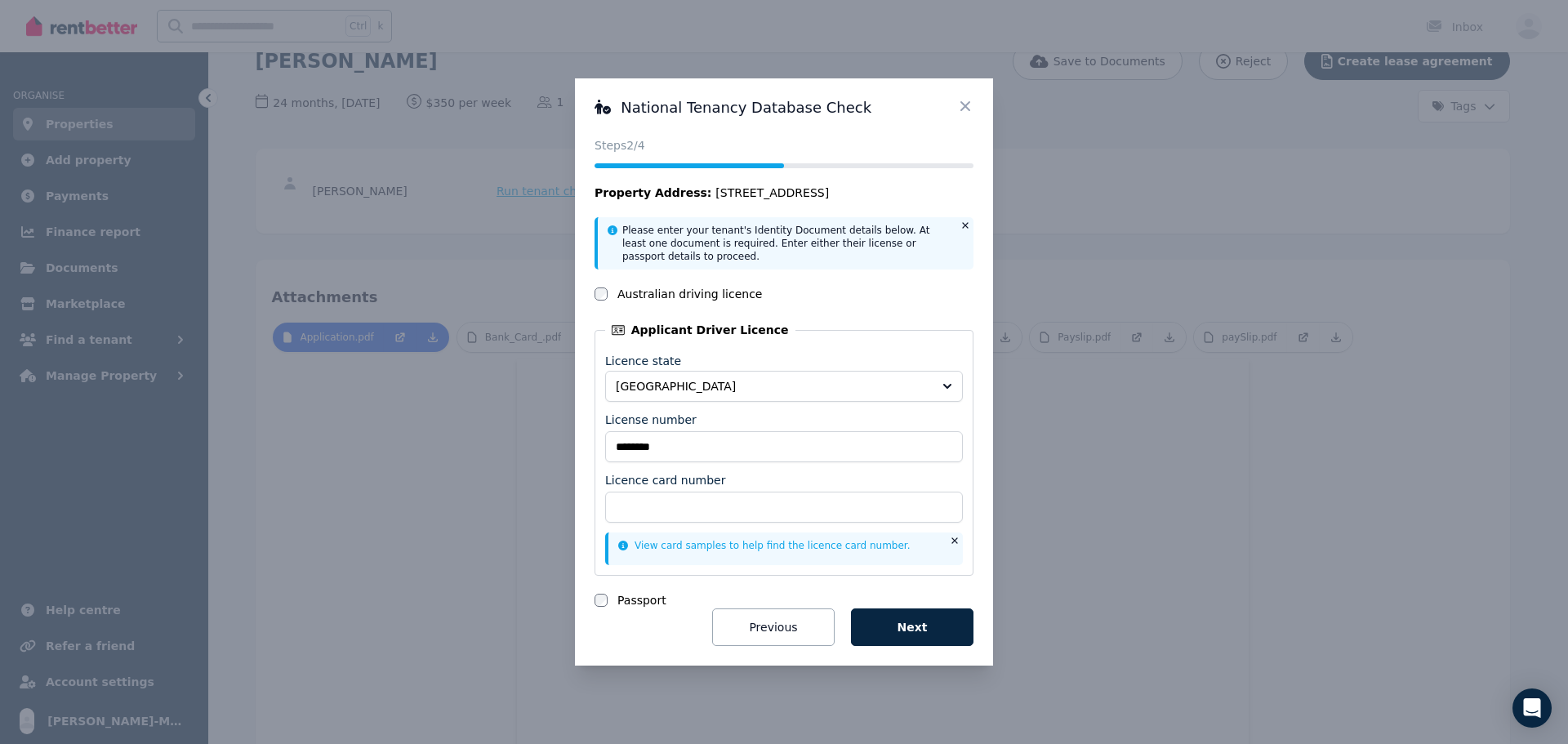
click at [964, 105] on icon at bounding box center [965, 106] width 9 height 9
